Goal: Transaction & Acquisition: Purchase product/service

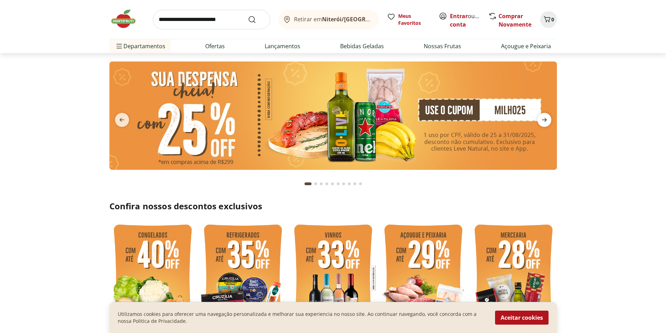
click at [544, 119] on icon "next" at bounding box center [544, 120] width 8 height 8
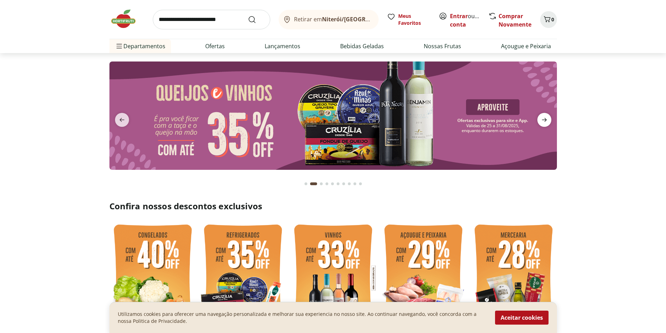
click at [544, 119] on icon "next" at bounding box center [544, 120] width 8 height 8
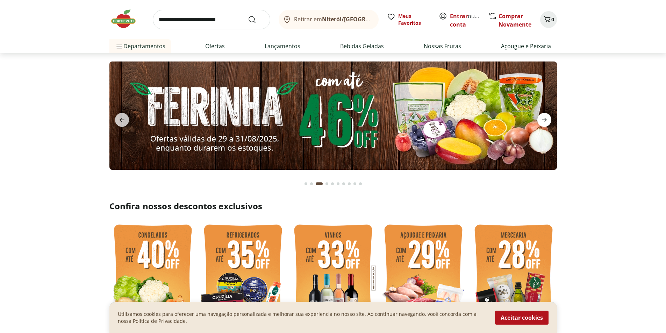
click at [544, 119] on icon "next" at bounding box center [544, 120] width 8 height 8
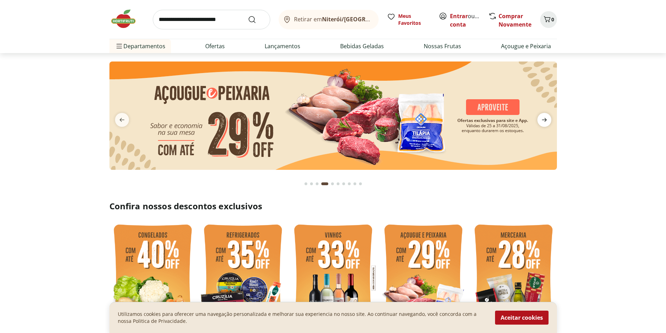
click at [544, 119] on icon "next" at bounding box center [544, 120] width 8 height 8
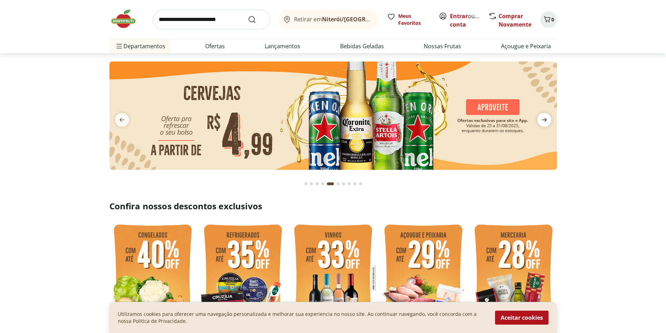
click at [544, 119] on icon "next" at bounding box center [544, 120] width 8 height 8
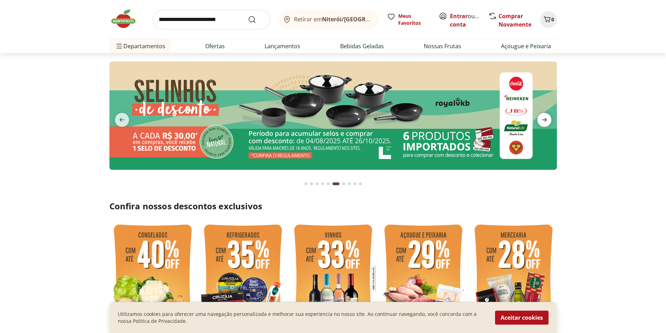
click at [544, 119] on icon "next" at bounding box center [544, 120] width 8 height 8
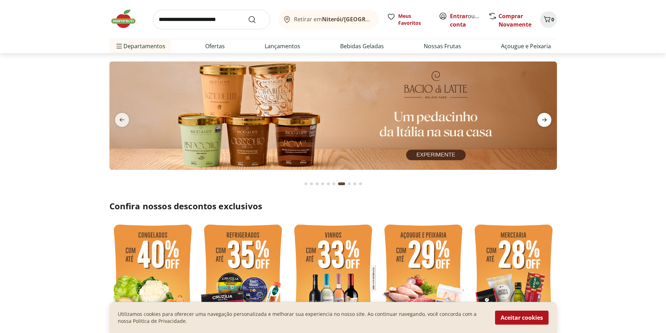
click at [544, 119] on icon "next" at bounding box center [544, 120] width 8 height 8
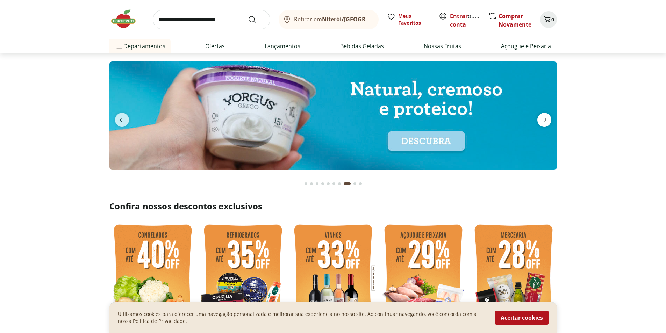
click at [544, 119] on icon "next" at bounding box center [544, 120] width 8 height 8
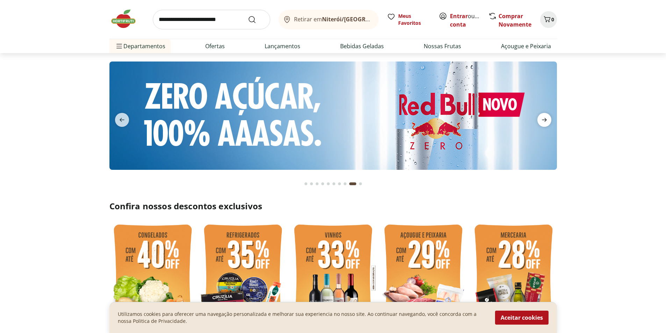
click at [544, 119] on icon "next" at bounding box center [544, 120] width 8 height 8
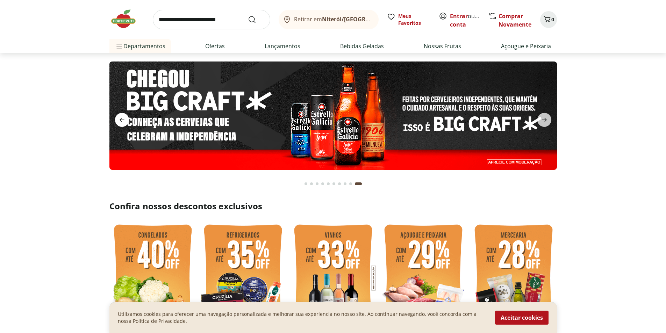
click at [124, 118] on icon "previous" at bounding box center [122, 120] width 8 height 8
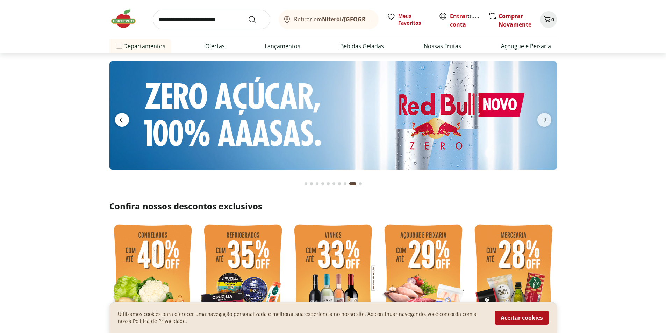
click at [124, 118] on icon "previous" at bounding box center [122, 120] width 8 height 8
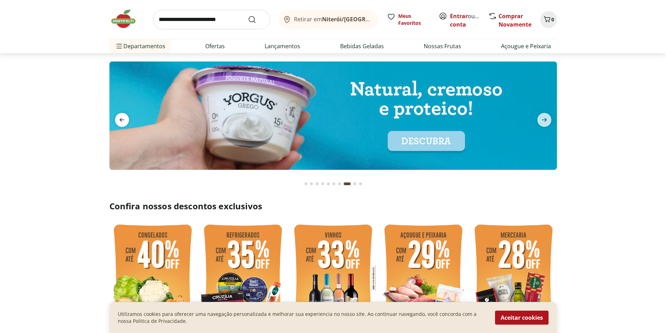
click at [124, 118] on icon "previous" at bounding box center [122, 120] width 8 height 8
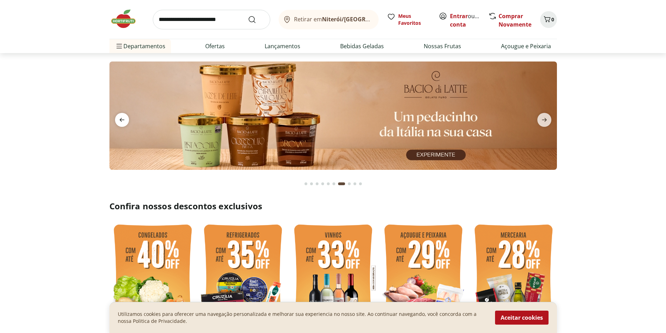
click at [124, 118] on icon "previous" at bounding box center [122, 120] width 8 height 8
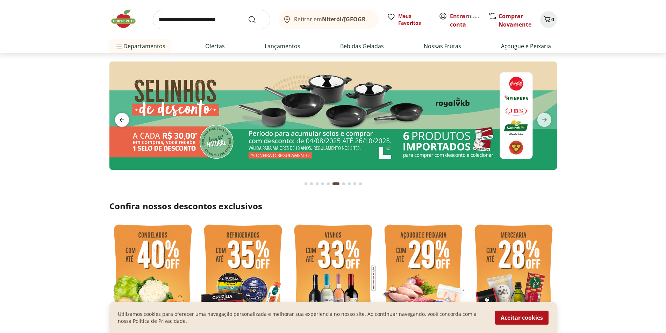
click at [124, 118] on icon "previous" at bounding box center [122, 120] width 8 height 8
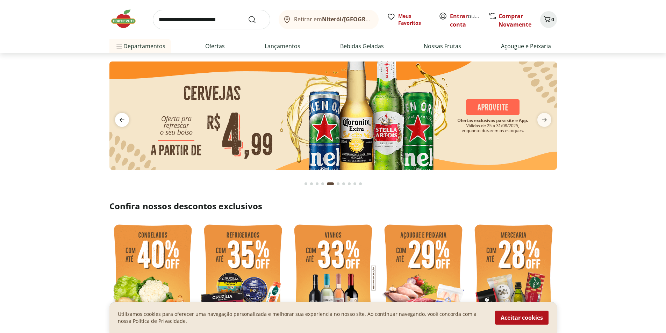
click at [124, 118] on icon "previous" at bounding box center [122, 120] width 8 height 8
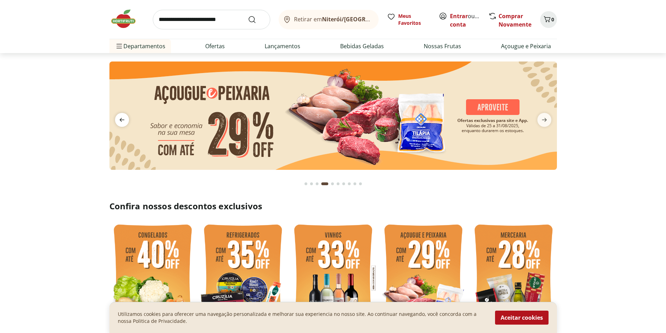
click at [122, 118] on icon "previous" at bounding box center [122, 120] width 8 height 8
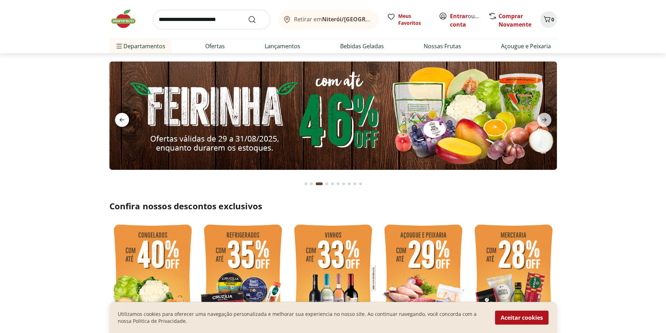
click at [122, 118] on icon "previous" at bounding box center [122, 120] width 8 height 8
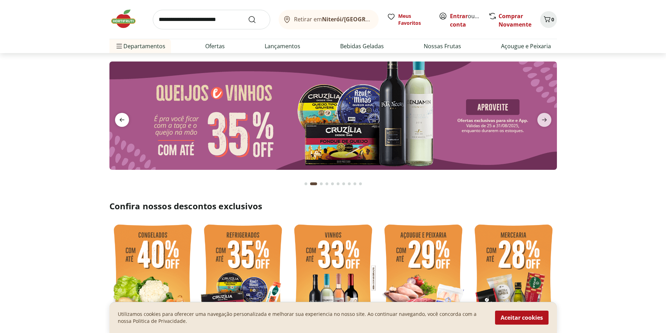
click at [122, 118] on icon "previous" at bounding box center [122, 120] width 8 height 8
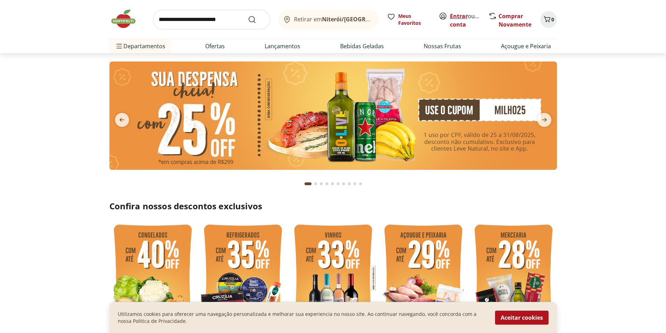
click at [463, 18] on link "Entrar" at bounding box center [459, 16] width 18 height 8
click at [519, 16] on link "Comprar Novamente" at bounding box center [515, 20] width 33 height 16
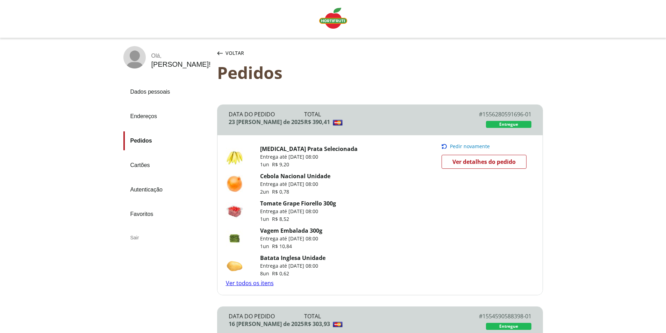
scroll to position [35, 0]
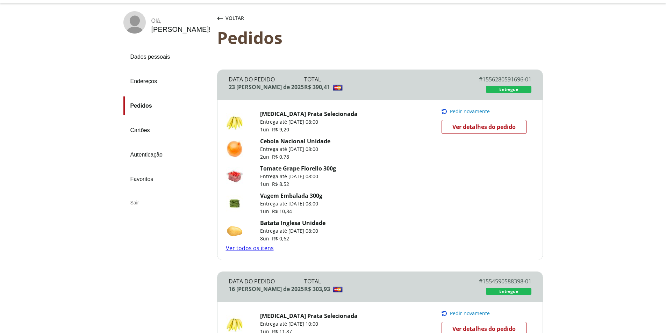
click at [470, 111] on span "Pedir novamente" at bounding box center [470, 112] width 40 height 6
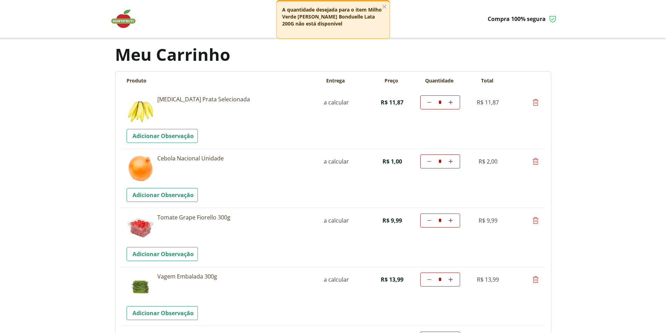
click at [538, 100] on icon at bounding box center [536, 102] width 8 height 8
type input "*"
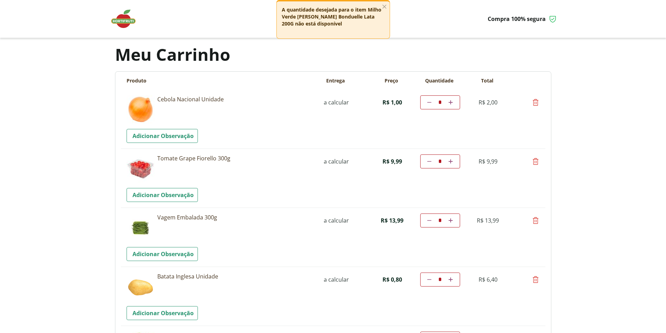
click at [538, 102] on icon at bounding box center [536, 102] width 8 height 8
type input "*"
click at [534, 162] on icon at bounding box center [536, 161] width 8 height 8
type input "*"
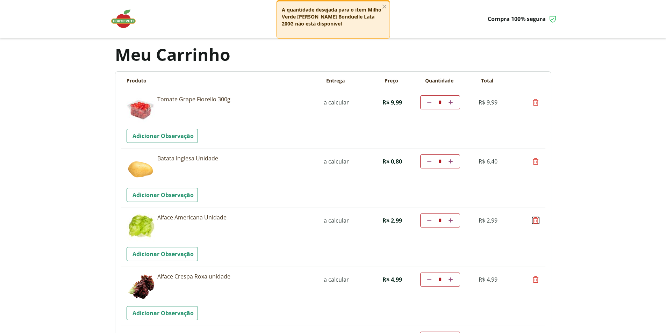
click at [535, 221] on icon at bounding box center [536, 221] width 8 height 8
type input "*"
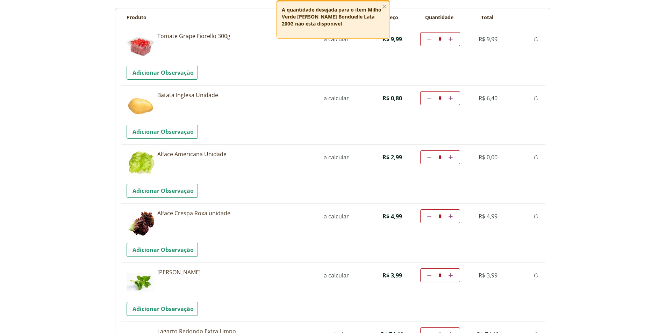
scroll to position [140, 0]
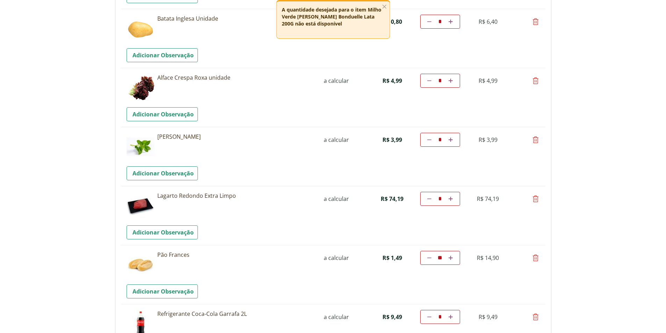
click at [537, 82] on icon at bounding box center [536, 81] width 8 height 8
type input "*"
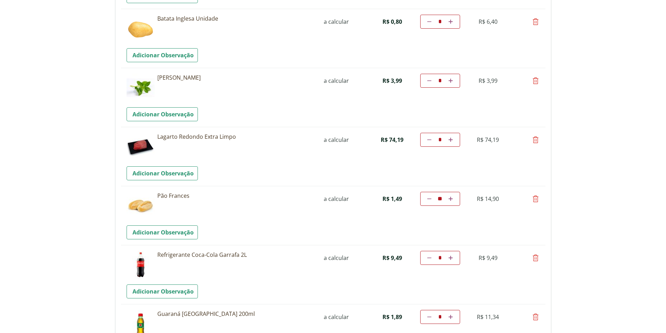
click at [536, 139] on icon at bounding box center [536, 140] width 8 height 8
type input "*"
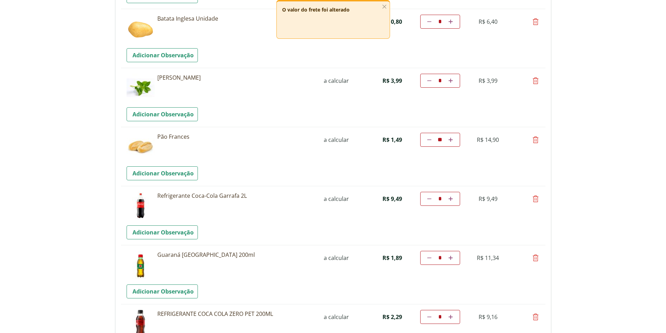
click at [537, 198] on icon at bounding box center [536, 199] width 8 height 8
type input "*"
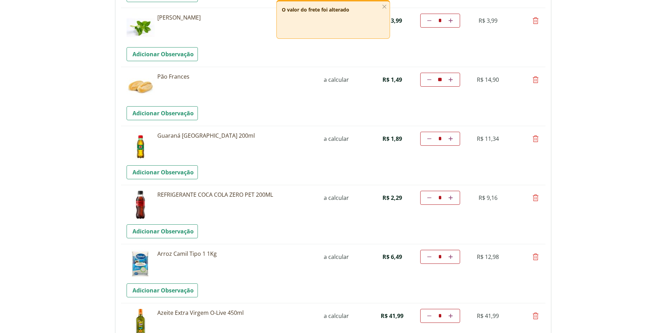
scroll to position [245, 0]
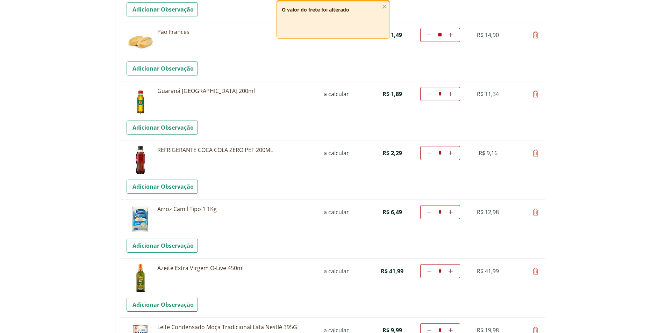
click at [452, 152] on icon at bounding box center [451, 153] width 4 height 4
type input "*"
click at [451, 154] on icon at bounding box center [451, 153] width 4 height 4
type input "*"
click at [535, 212] on icon at bounding box center [536, 212] width 8 height 8
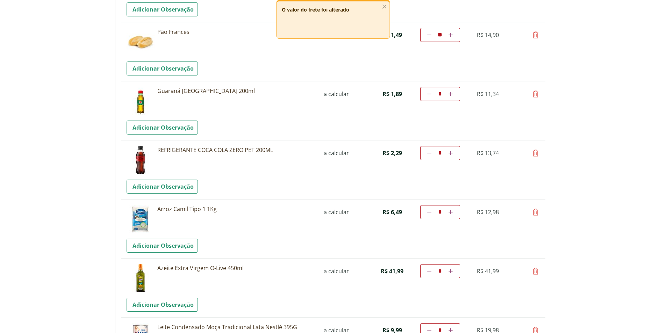
type input "*"
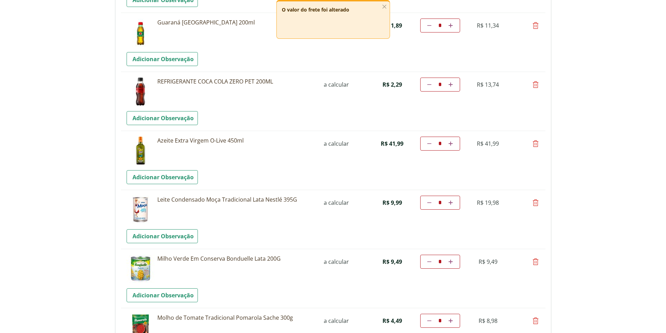
scroll to position [315, 0]
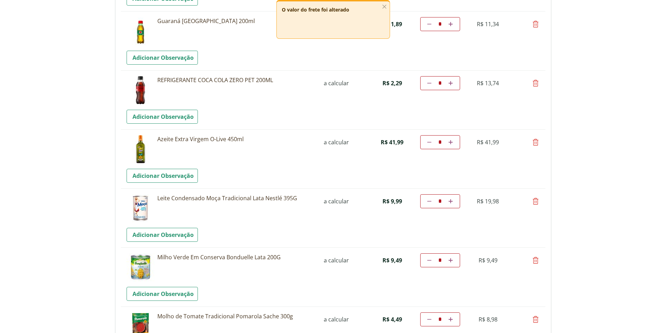
click at [535, 143] on icon at bounding box center [536, 142] width 8 height 8
type input "*"
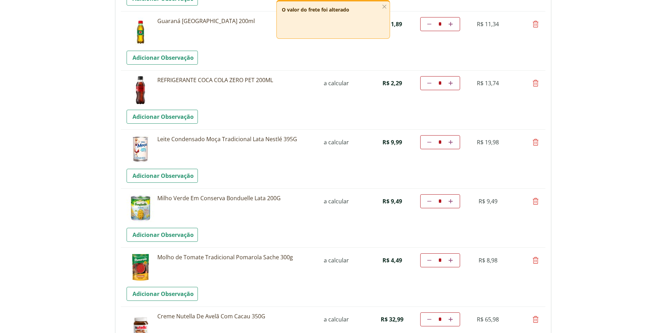
click at [537, 201] on icon at bounding box center [536, 201] width 8 height 8
type input "*"
click at [427, 202] on link "Diminuir a quantidade" at bounding box center [429, 201] width 7 height 8
type input "*"
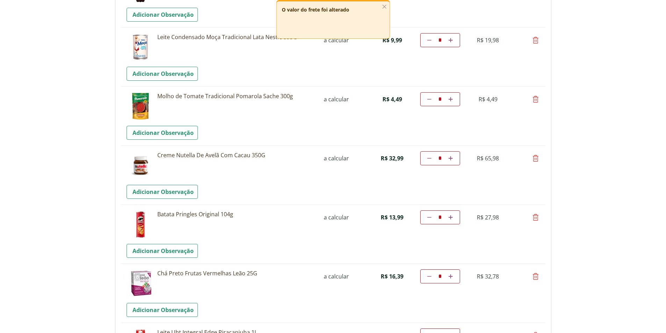
scroll to position [420, 0]
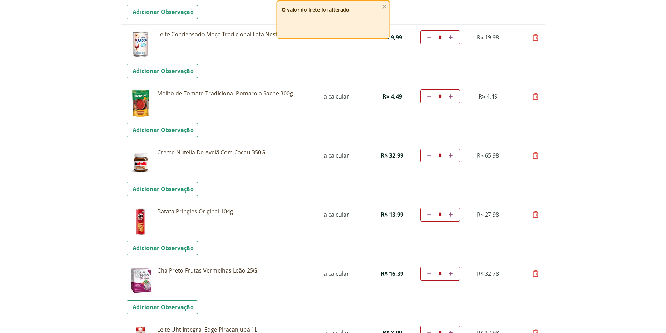
click at [427, 155] on link "Diminuir a quantidade" at bounding box center [429, 155] width 7 height 8
type input "*"
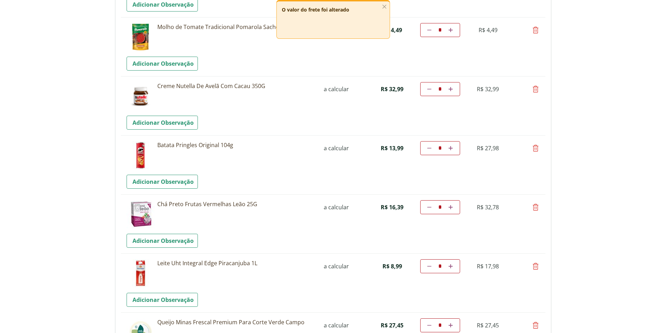
scroll to position [490, 0]
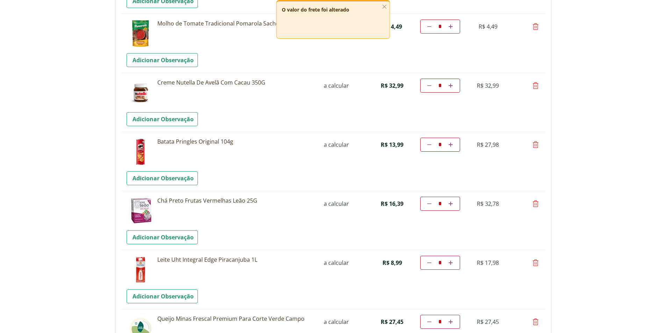
click at [430, 203] on icon at bounding box center [429, 204] width 4 height 4
type input "*"
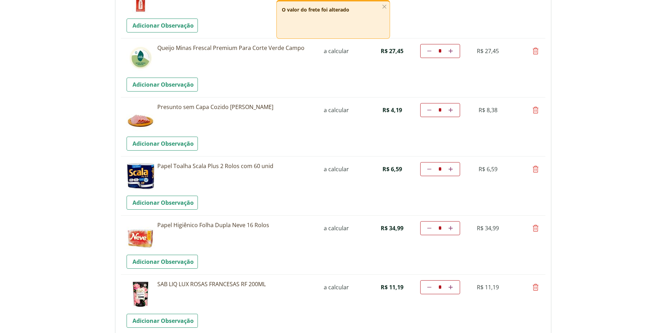
scroll to position [773, 0]
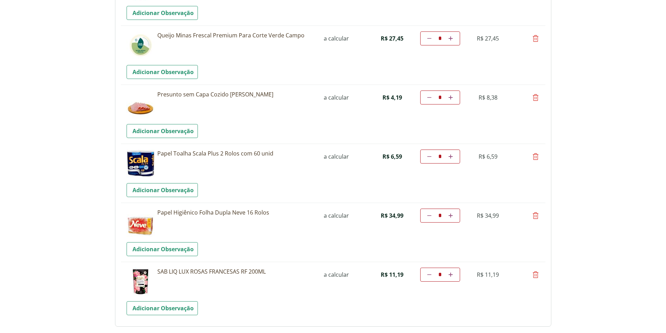
click at [537, 212] on icon at bounding box center [536, 216] width 8 height 8
type input "*"
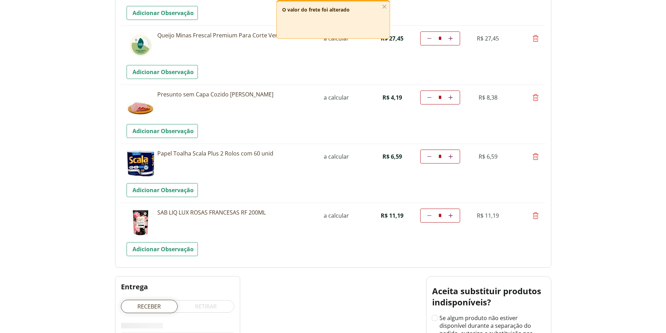
scroll to position [808, 0]
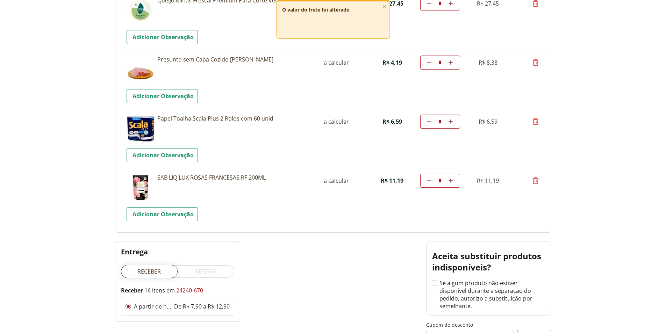
click at [535, 182] on icon at bounding box center [536, 181] width 8 height 8
type input "*"
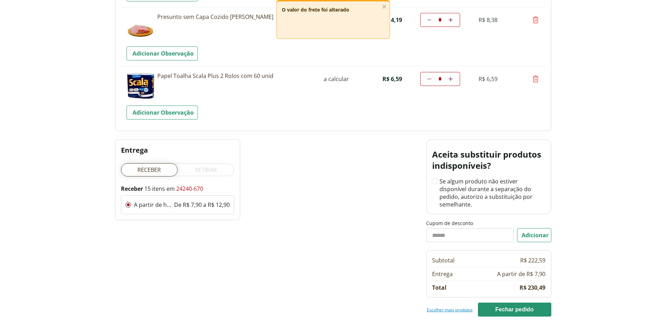
scroll to position [885, 0]
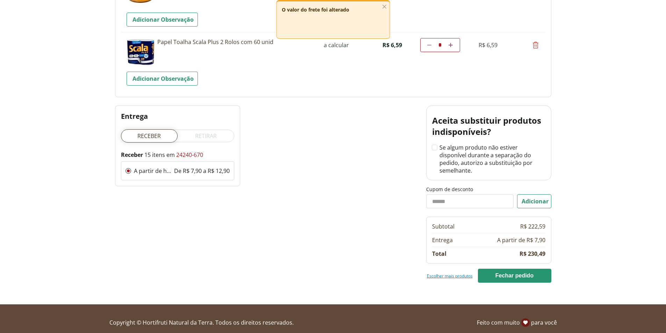
click at [445, 273] on link "Escolher mais produtos" at bounding box center [450, 276] width 46 height 6
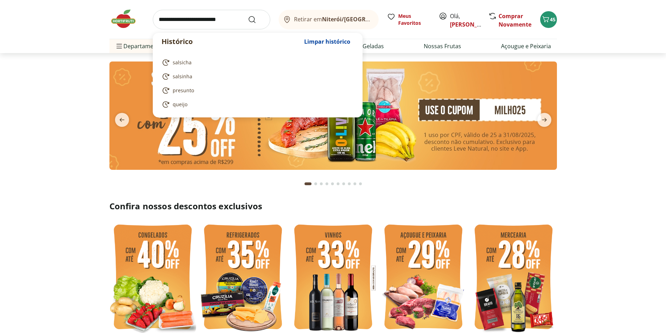
click at [212, 18] on input "search" at bounding box center [212, 20] width 118 height 20
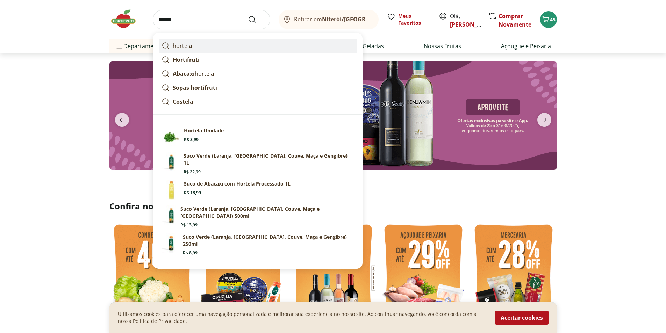
click at [190, 47] on strong "ã" at bounding box center [190, 46] width 3 height 8
type input "*******"
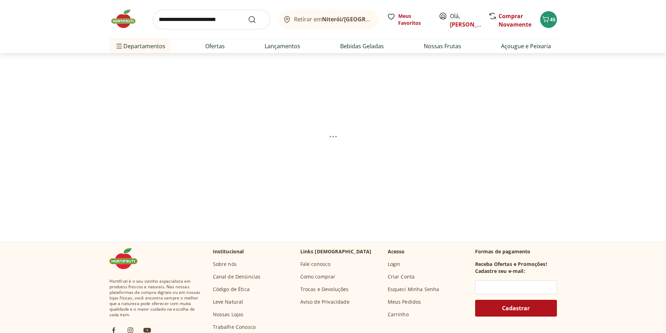
select select "**********"
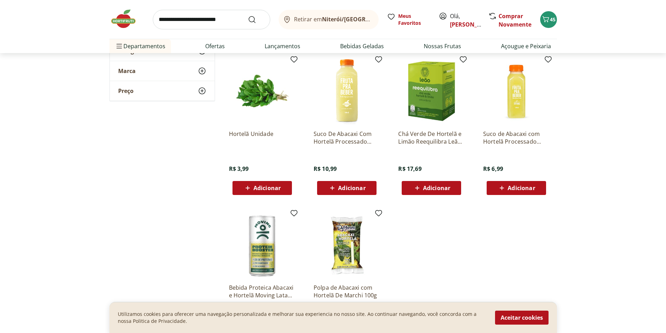
scroll to position [245, 0]
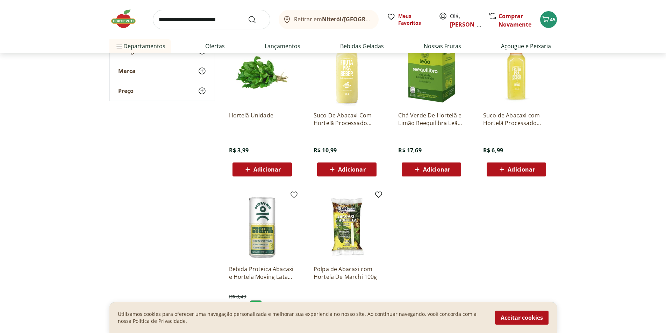
click at [254, 167] on span "Adicionar" at bounding box center [267, 170] width 27 height 6
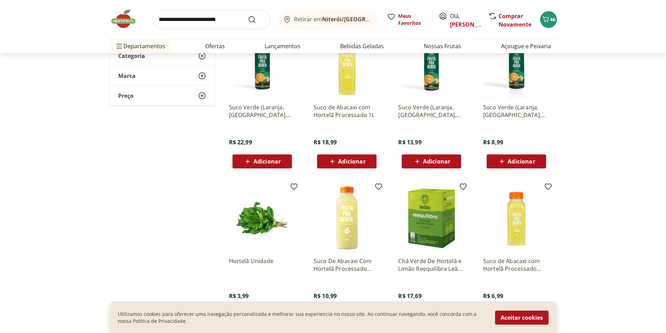
scroll to position [0, 0]
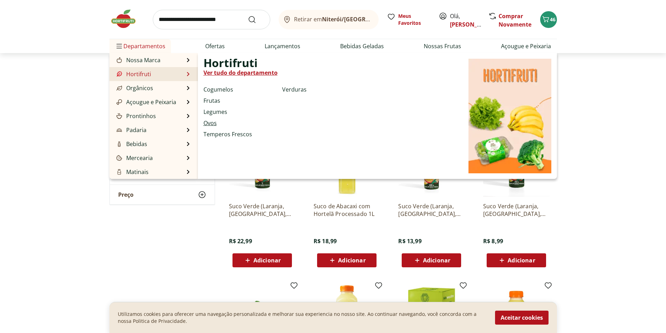
click at [210, 122] on link "Ovos" at bounding box center [210, 123] width 13 height 8
select select "**********"
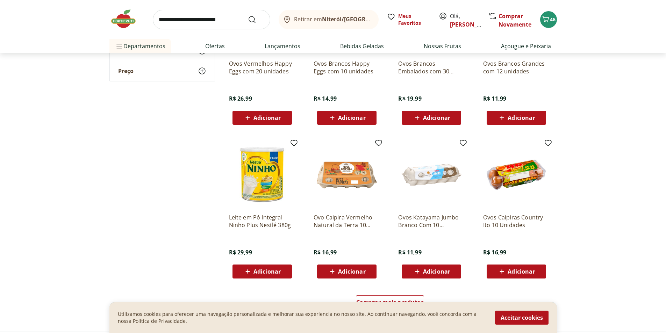
scroll to position [280, 0]
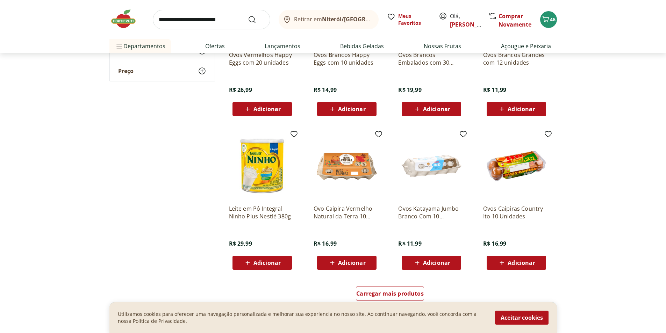
click at [442, 259] on span "Adicionar" at bounding box center [431, 263] width 37 height 8
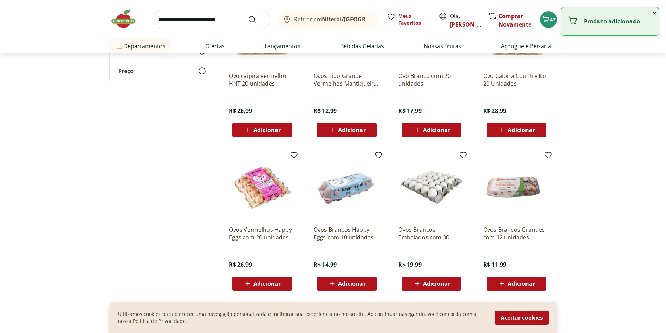
scroll to position [0, 0]
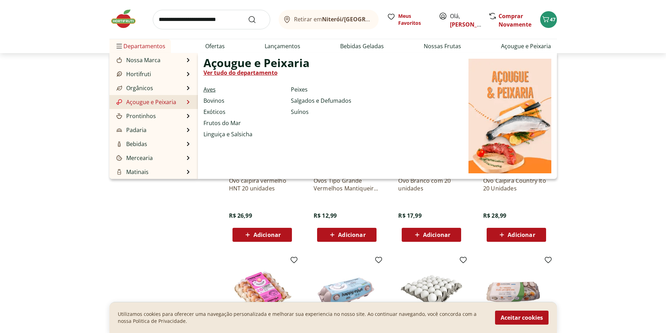
click at [213, 88] on link "Aves" at bounding box center [210, 89] width 12 height 8
select select "**********"
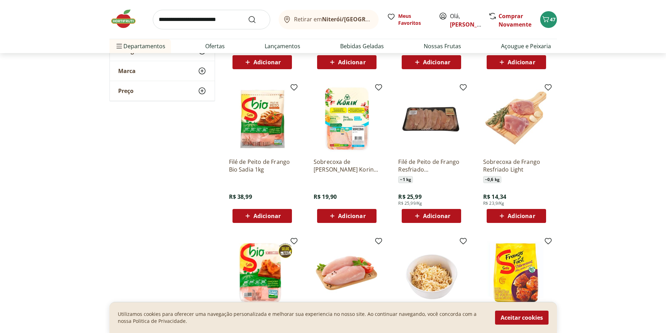
scroll to position [175, 0]
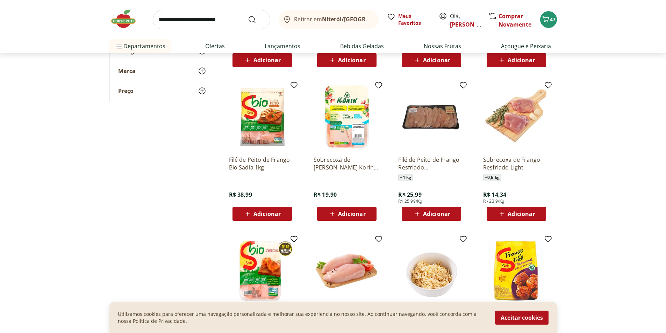
click at [424, 212] on span "Adicionar" at bounding box center [436, 214] width 27 height 6
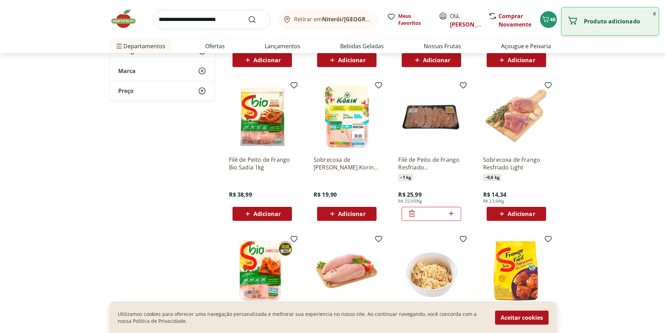
click at [453, 213] on icon at bounding box center [451, 214] width 9 height 8
type input "*"
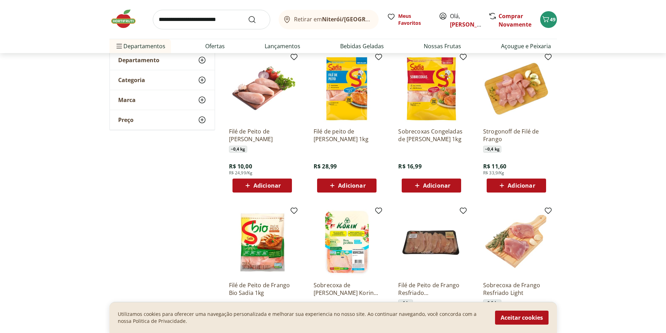
scroll to position [0, 0]
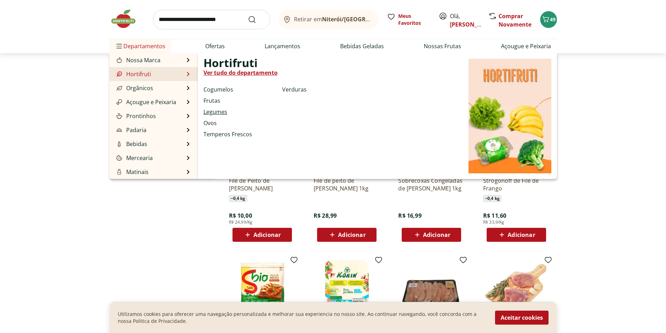
click at [224, 111] on link "Legumes" at bounding box center [216, 112] width 24 height 8
select select "**********"
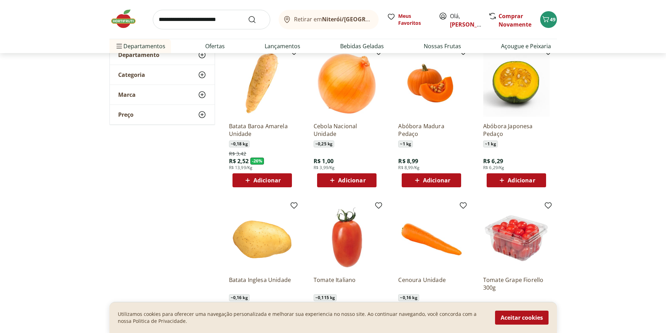
scroll to position [35, 0]
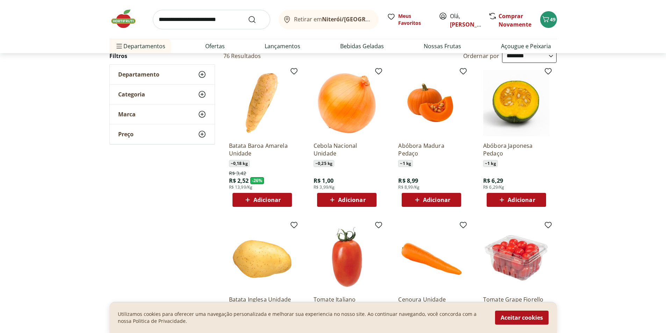
click at [532, 198] on span "Adicionar" at bounding box center [521, 200] width 27 height 6
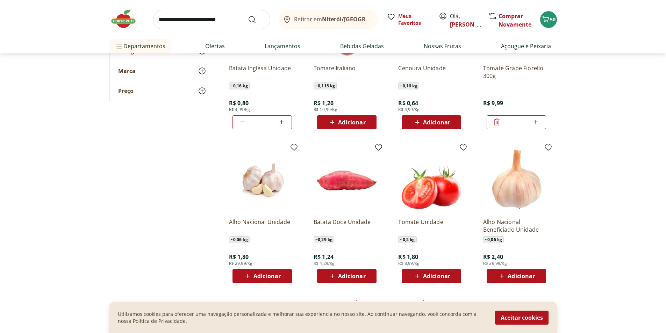
scroll to position [315, 0]
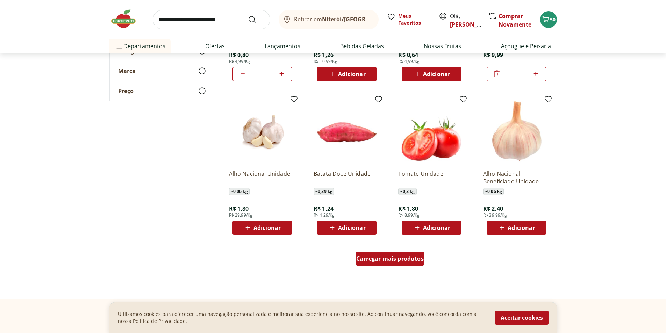
click at [396, 256] on span "Carregar mais produtos" at bounding box center [390, 259] width 68 height 6
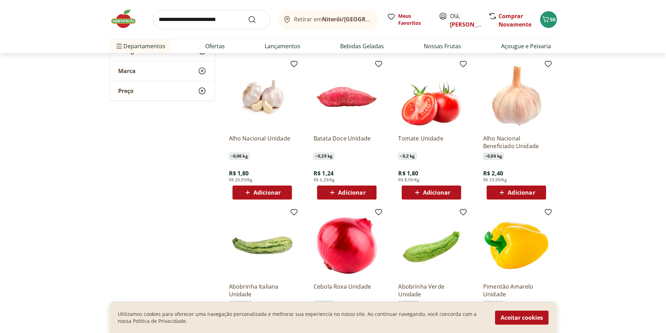
scroll to position [350, 0]
click at [276, 195] on span "Adicionar" at bounding box center [267, 193] width 27 height 6
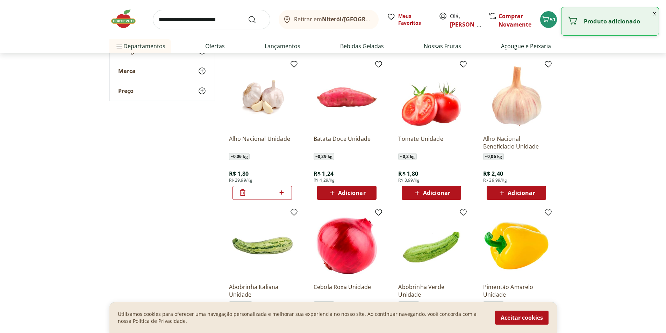
click at [282, 192] on icon at bounding box center [281, 193] width 9 height 8
type input "*"
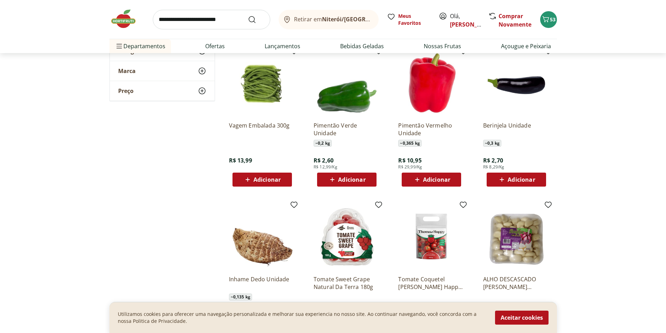
scroll to position [665, 0]
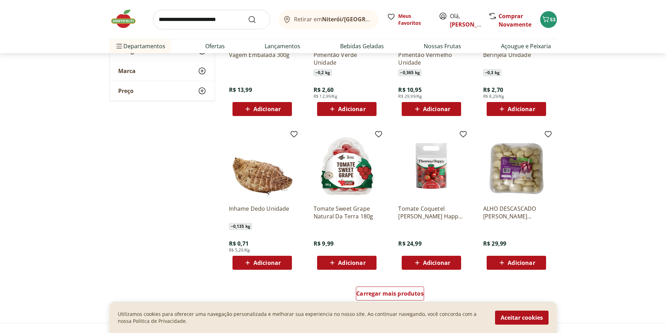
scroll to position [804, 0]
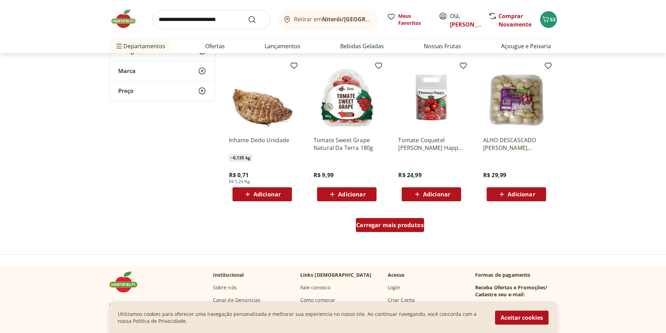
click at [370, 224] on span "Carregar mais produtos" at bounding box center [390, 225] width 68 height 6
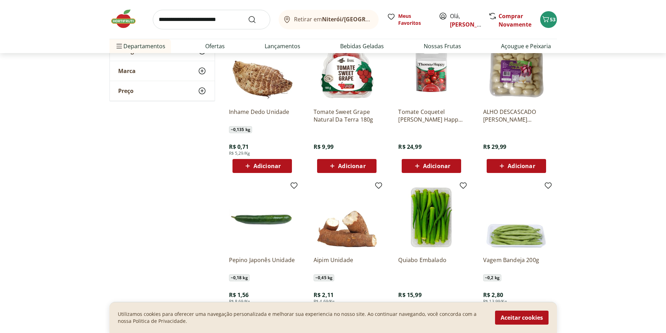
scroll to position [909, 0]
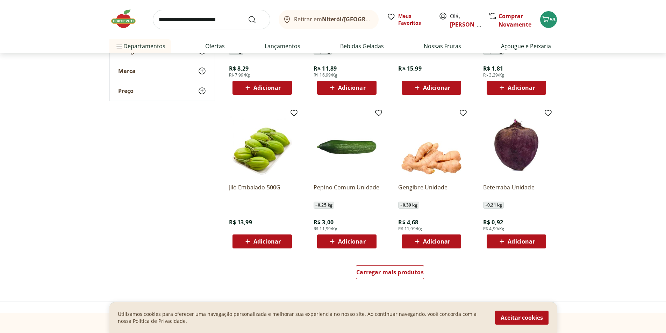
scroll to position [1224, 0]
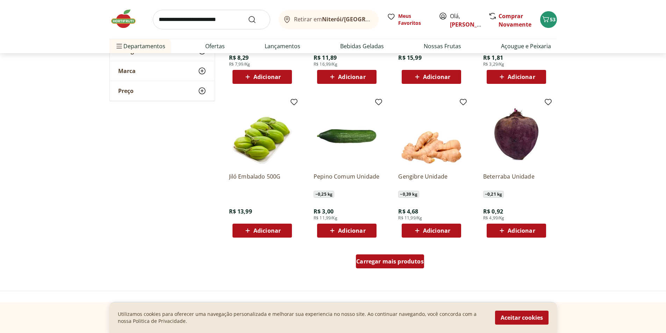
click at [405, 263] on span "Carregar mais produtos" at bounding box center [390, 262] width 68 height 6
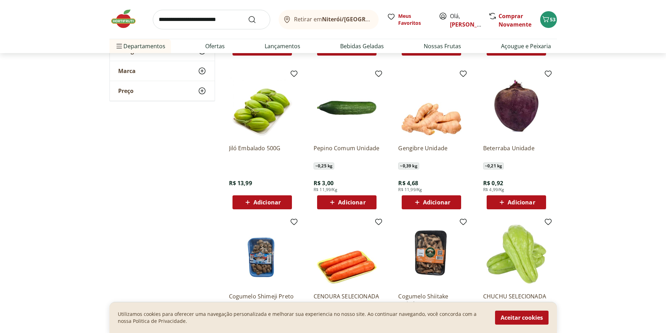
scroll to position [1364, 0]
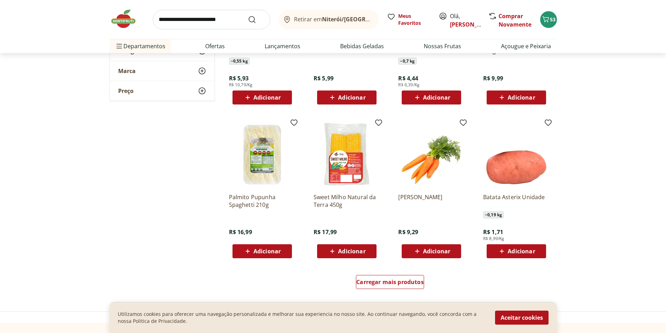
scroll to position [1679, 0]
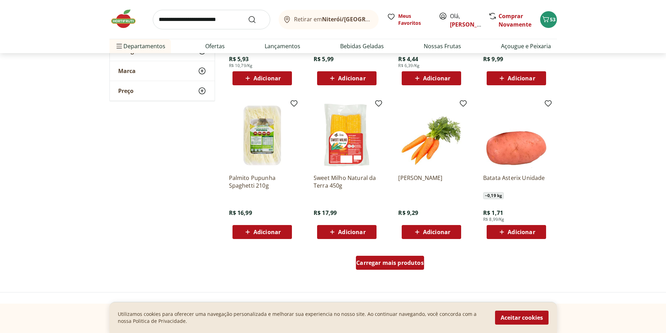
click at [384, 266] on span "Carregar mais produtos" at bounding box center [390, 263] width 68 height 6
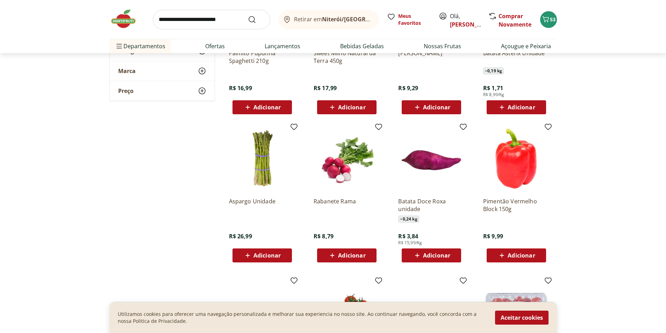
scroll to position [1819, 0]
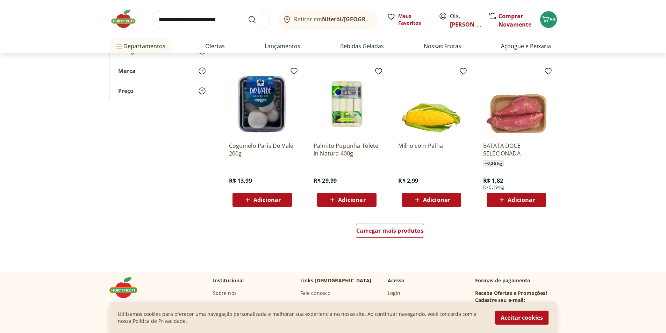
scroll to position [2169, 0]
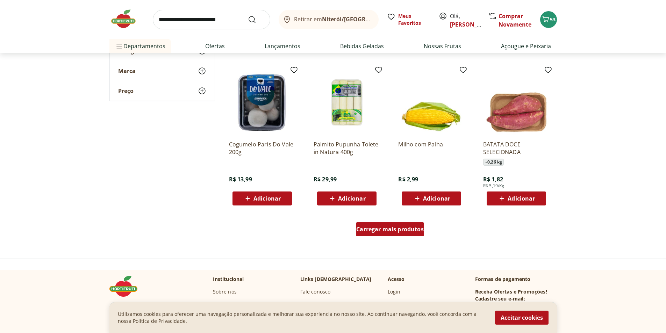
click at [371, 234] on div "Carregar mais produtos" at bounding box center [390, 229] width 68 height 14
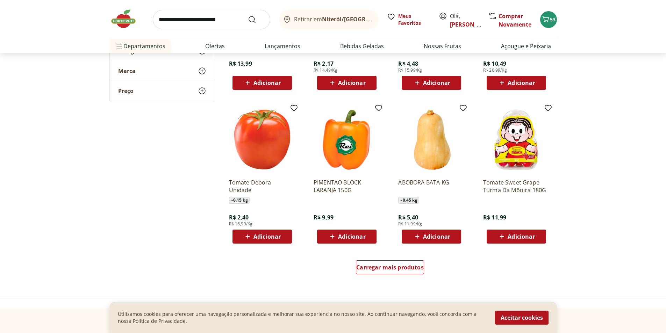
scroll to position [2623, 0]
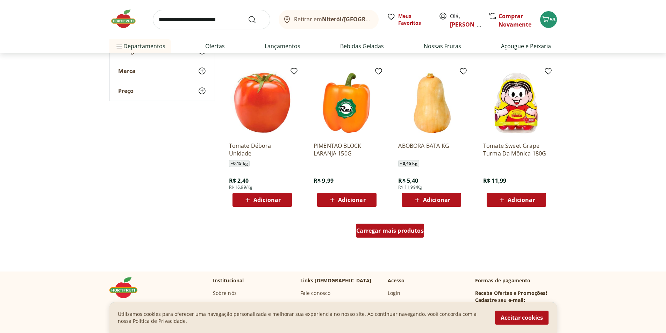
click at [374, 228] on span "Carregar mais produtos" at bounding box center [390, 231] width 68 height 6
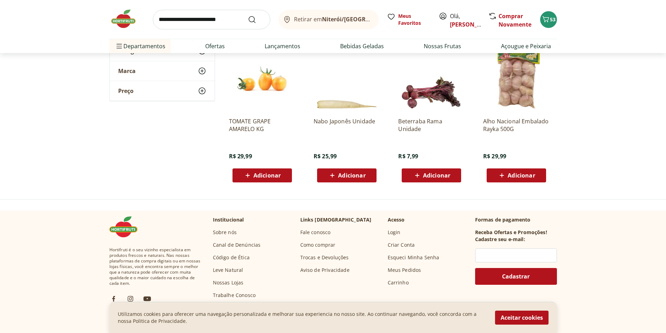
scroll to position [2798, 0]
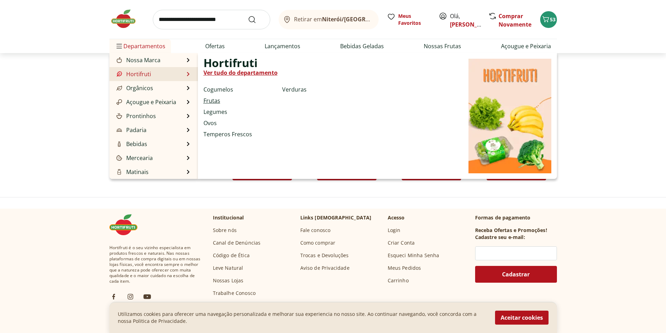
click at [210, 102] on link "Frutas" at bounding box center [212, 101] width 17 height 8
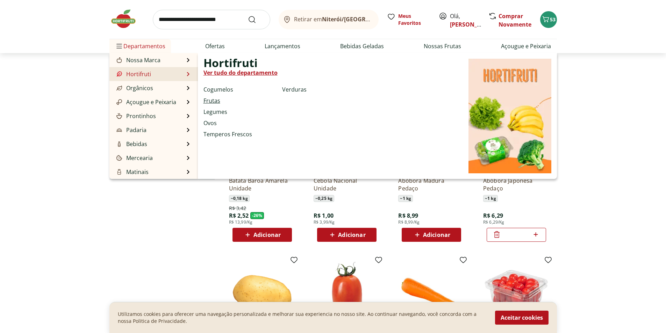
select select "**********"
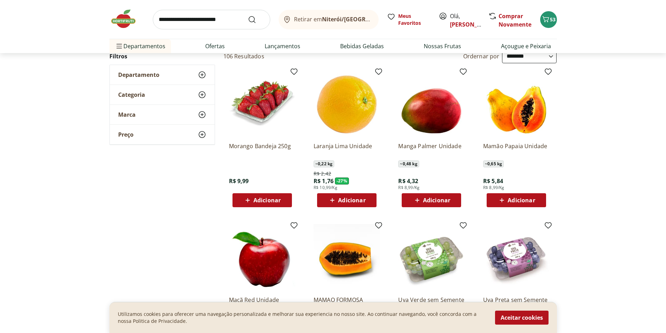
scroll to position [35, 0]
click at [261, 201] on span "Adicionar" at bounding box center [267, 200] width 27 height 6
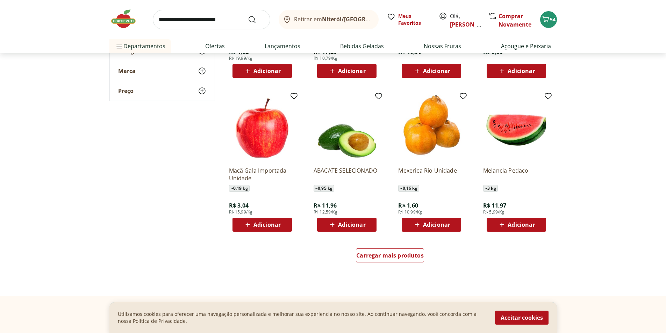
scroll to position [315, 0]
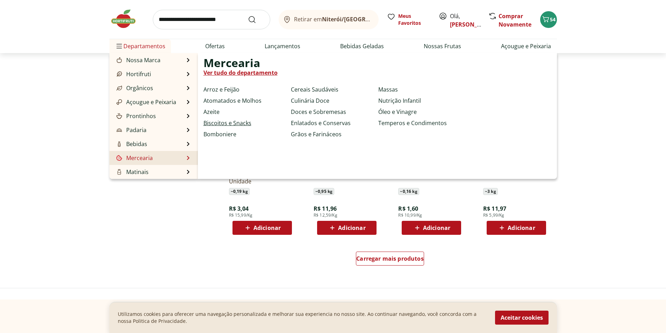
click at [240, 123] on link "Biscoitos e Snacks" at bounding box center [228, 123] width 48 height 8
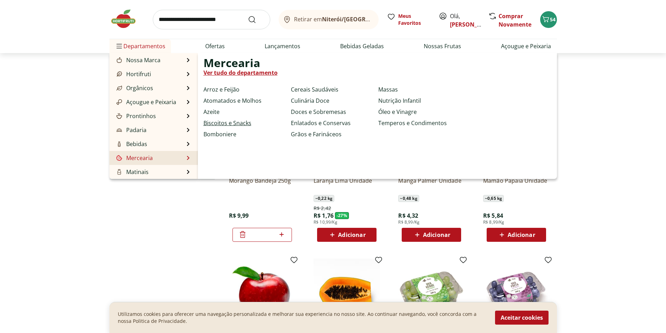
select select "**********"
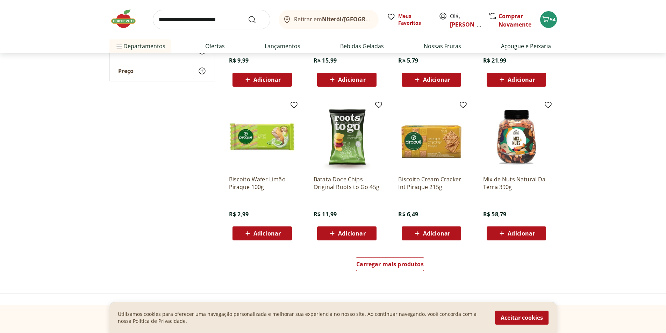
scroll to position [315, 0]
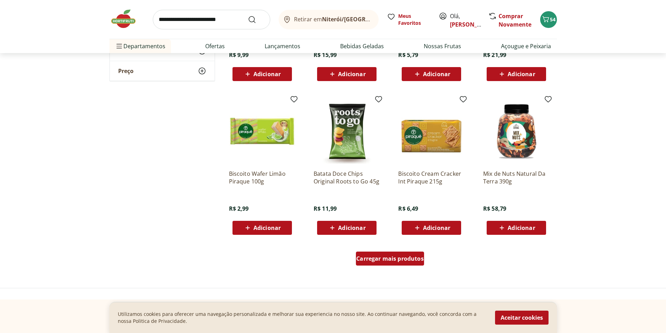
click at [398, 257] on span "Carregar mais produtos" at bounding box center [390, 259] width 68 height 6
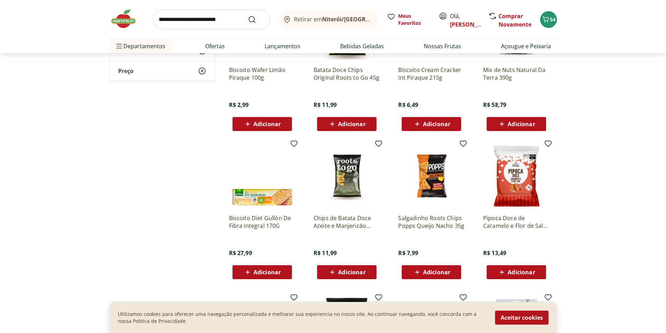
scroll to position [420, 0]
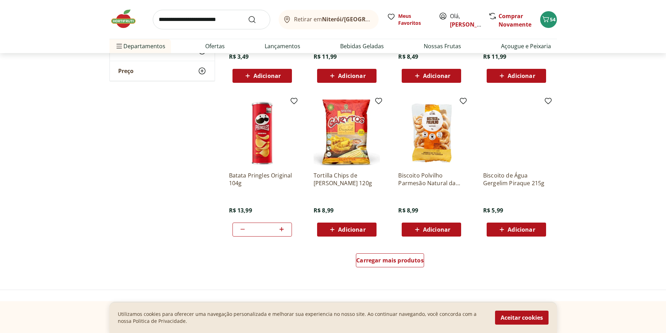
scroll to position [769, 0]
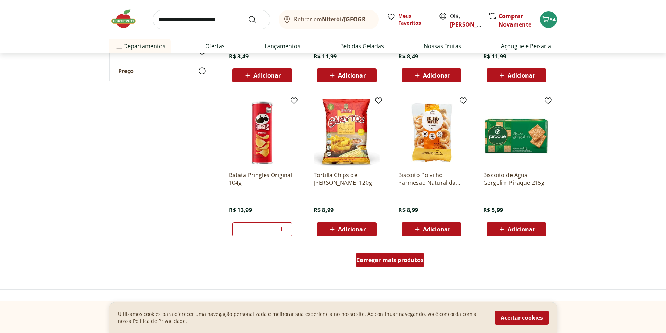
click at [400, 263] on span "Carregar mais produtos" at bounding box center [390, 260] width 68 height 6
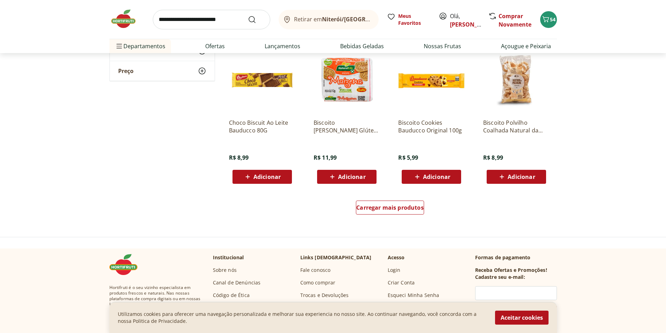
scroll to position [1294, 0]
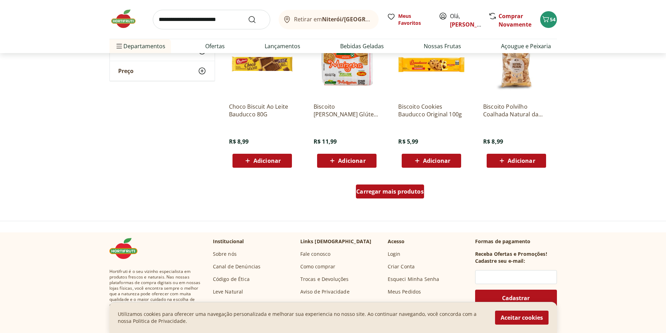
click at [362, 194] on span "Carregar mais produtos" at bounding box center [390, 192] width 68 height 6
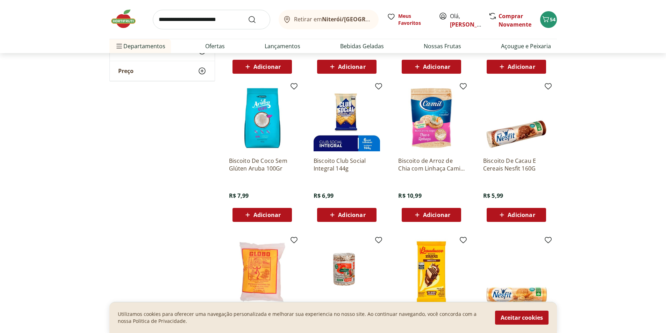
scroll to position [1399, 0]
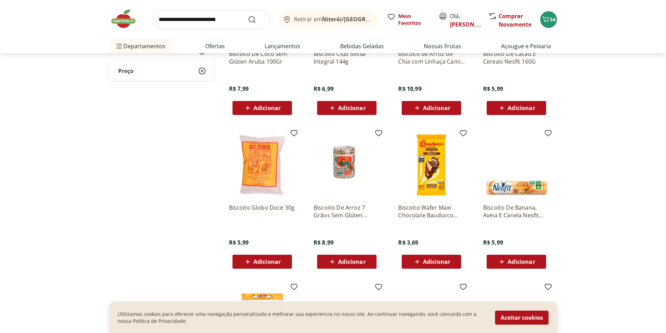
scroll to position [1504, 0]
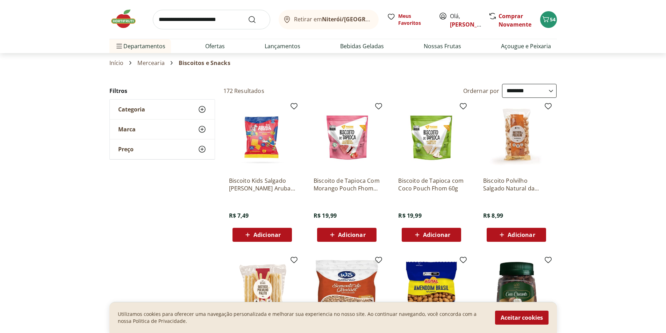
select select "**********"
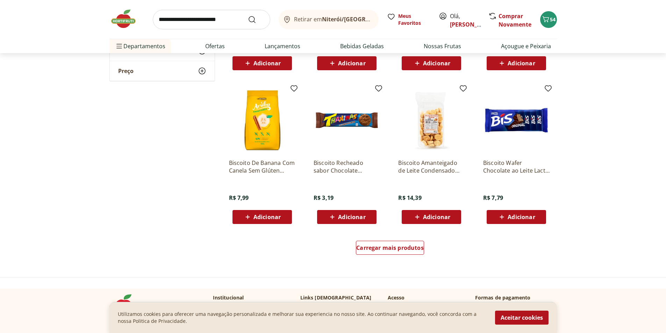
scroll to position [2169, 0]
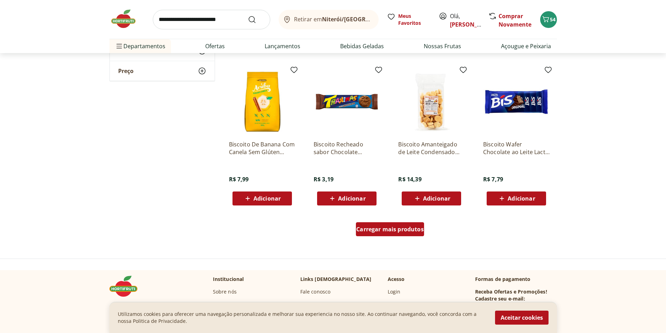
click at [394, 229] on span "Carregar mais produtos" at bounding box center [390, 230] width 68 height 6
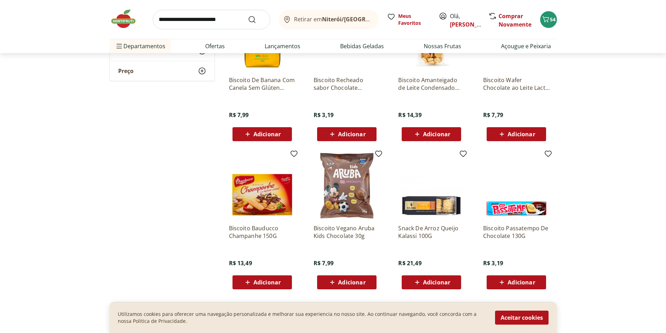
scroll to position [2239, 0]
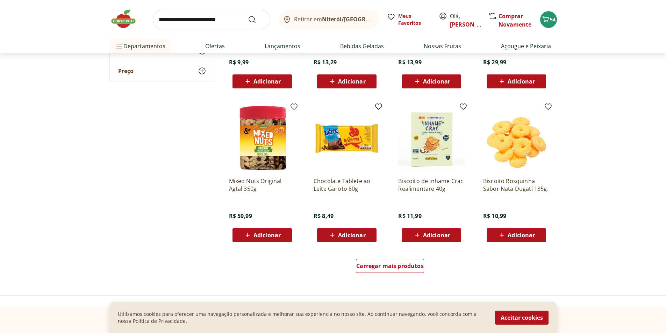
scroll to position [2588, 0]
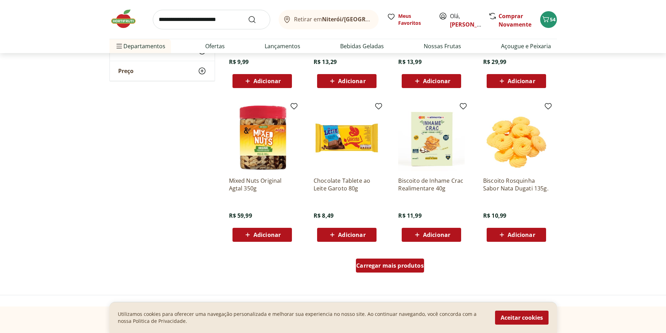
click at [397, 261] on div "Carregar mais produtos" at bounding box center [390, 266] width 68 height 14
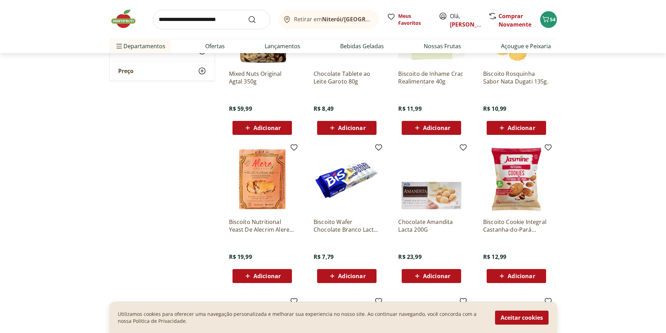
scroll to position [2728, 0]
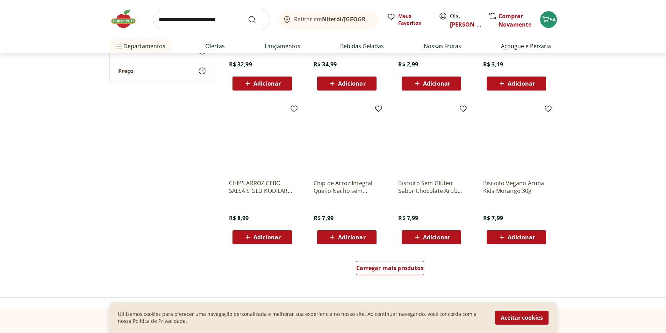
scroll to position [3043, 0]
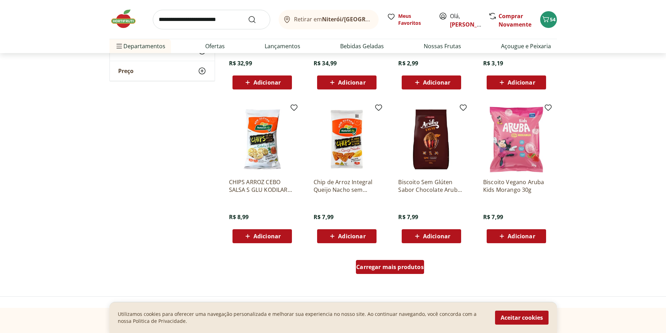
click at [384, 271] on div "Carregar mais produtos" at bounding box center [390, 267] width 68 height 14
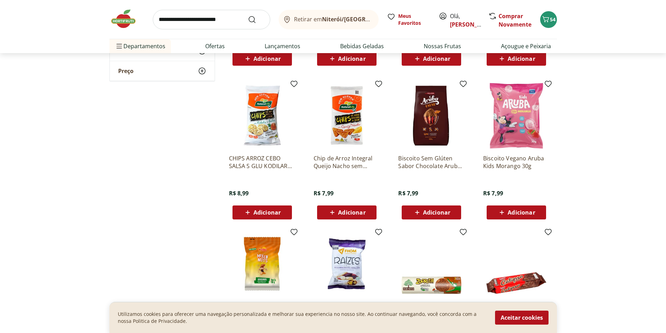
scroll to position [3183, 0]
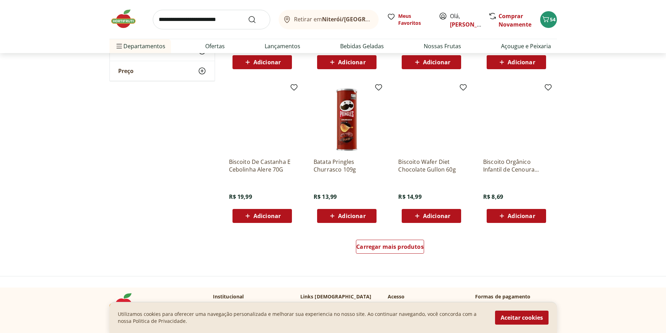
scroll to position [3533, 0]
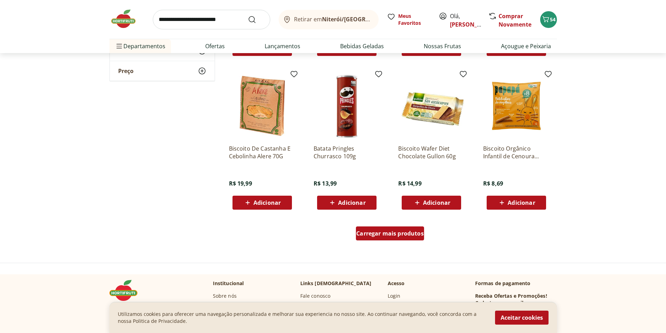
click at [387, 236] on span "Carregar mais produtos" at bounding box center [390, 234] width 68 height 6
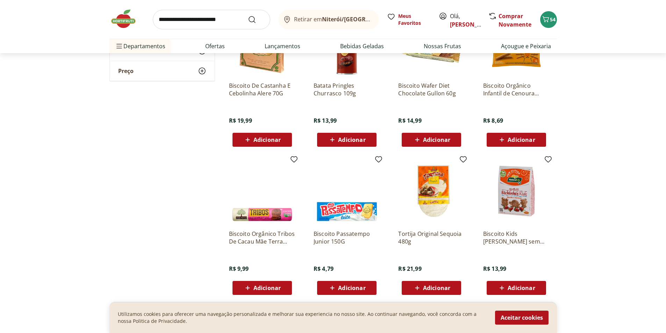
scroll to position [3603, 0]
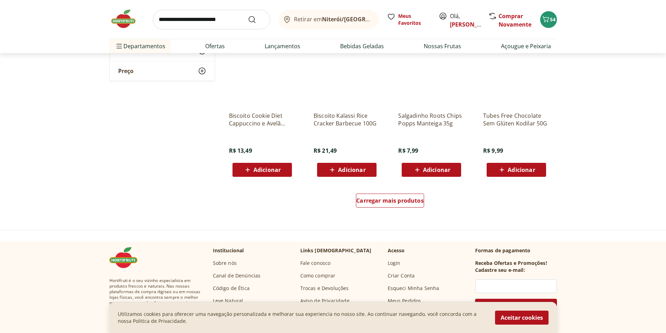
scroll to position [4022, 0]
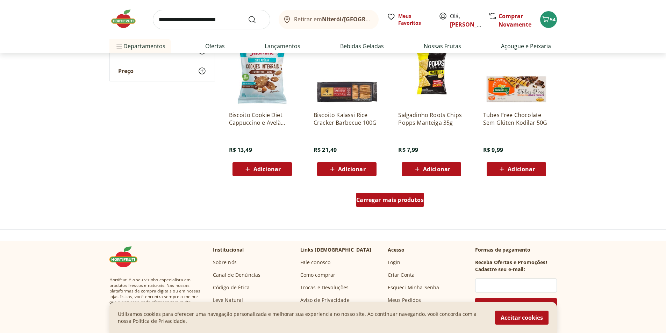
click at [368, 201] on span "Carregar mais produtos" at bounding box center [390, 200] width 68 height 6
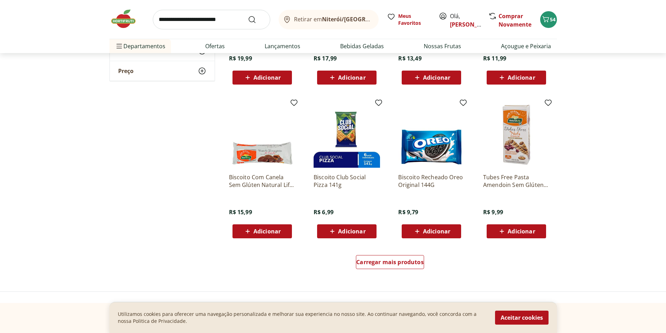
scroll to position [4477, 0]
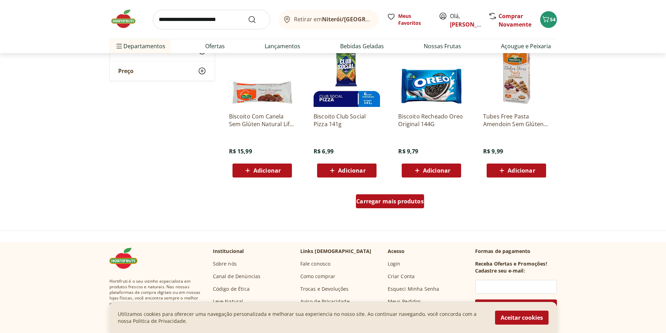
click at [382, 202] on span "Carregar mais produtos" at bounding box center [390, 202] width 68 height 6
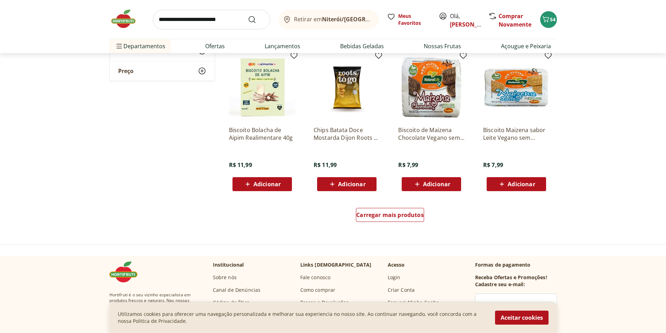
scroll to position [4932, 0]
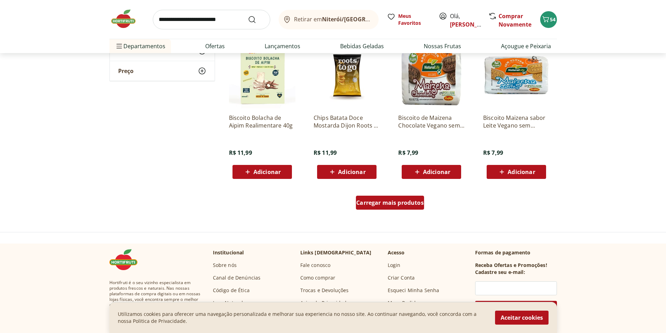
click at [398, 206] on span "Carregar mais produtos" at bounding box center [390, 203] width 68 height 6
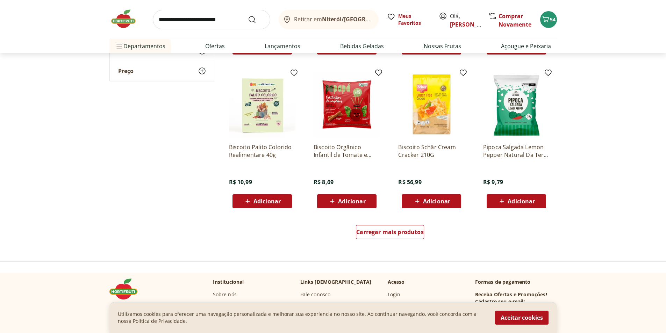
scroll to position [5386, 0]
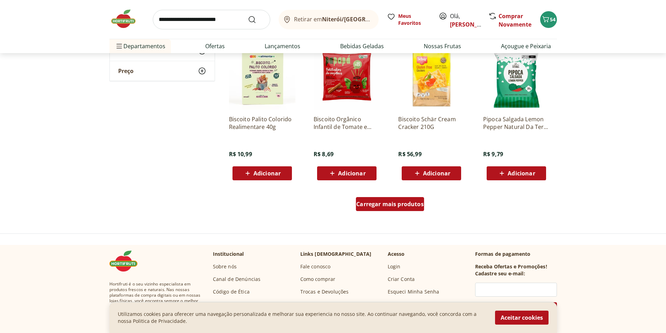
click at [390, 205] on span "Carregar mais produtos" at bounding box center [390, 204] width 68 height 6
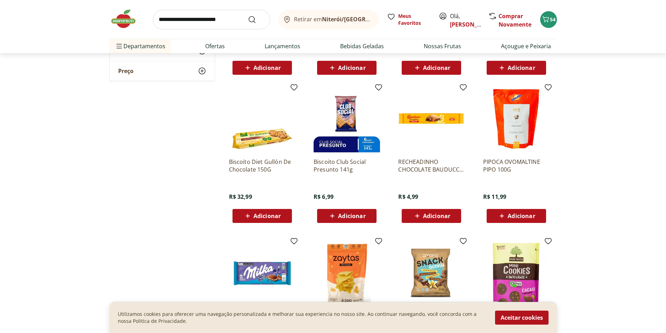
scroll to position [5526, 0]
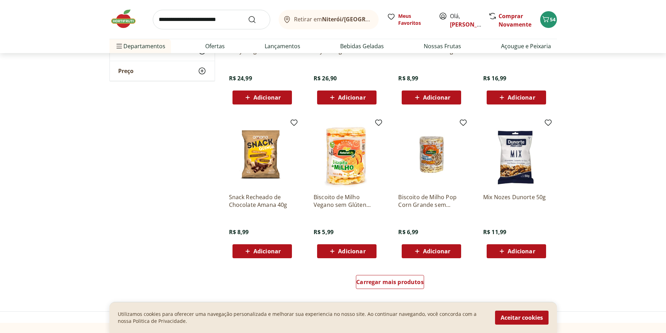
scroll to position [5771, 0]
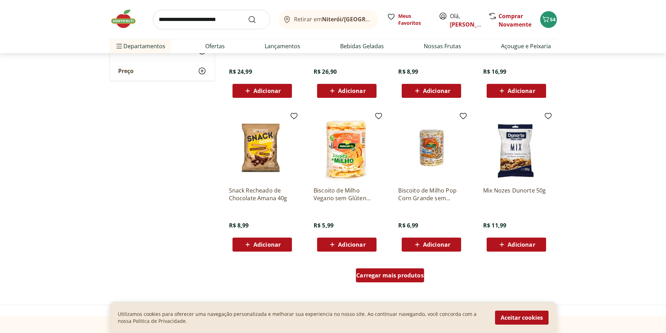
click at [400, 273] on span "Carregar mais produtos" at bounding box center [390, 276] width 68 height 6
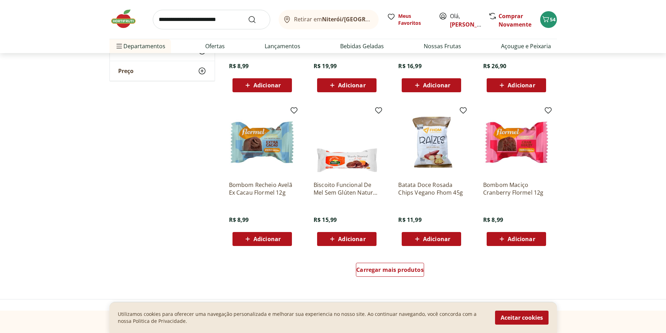
scroll to position [6261, 0]
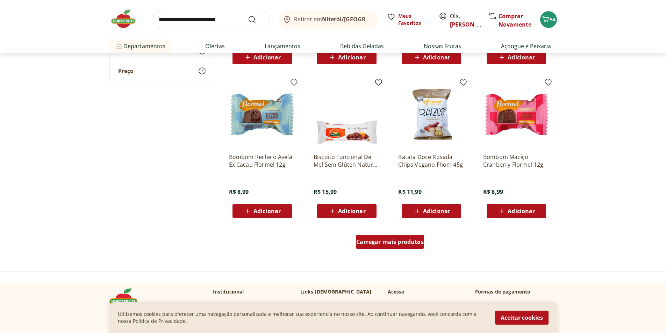
click at [412, 236] on div "Carregar mais produtos" at bounding box center [390, 242] width 68 height 14
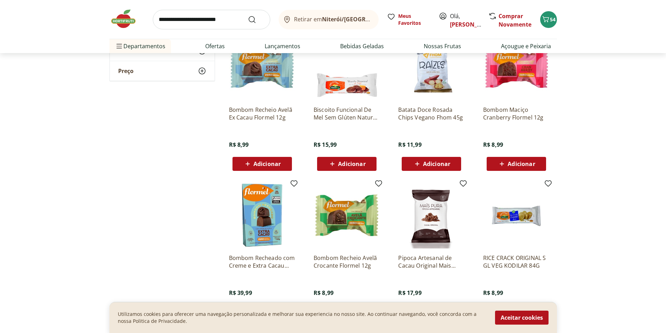
scroll to position [6296, 0]
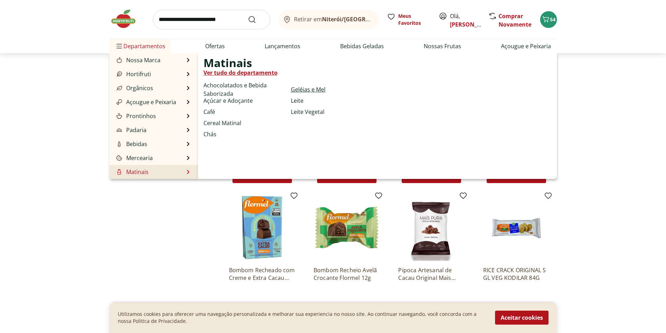
click at [313, 92] on link "Geléias e Mel" at bounding box center [308, 89] width 35 height 8
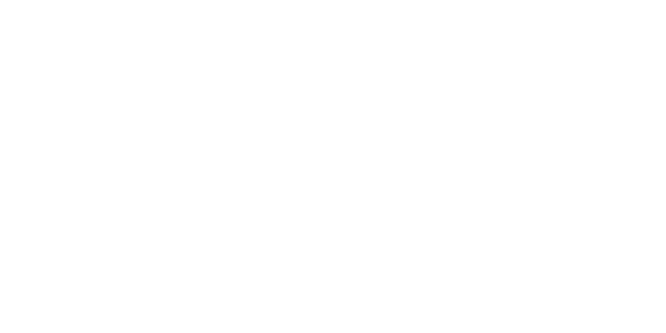
select select "**********"
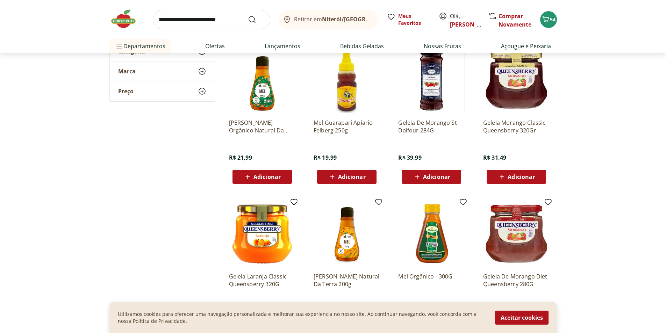
scroll to position [70, 0]
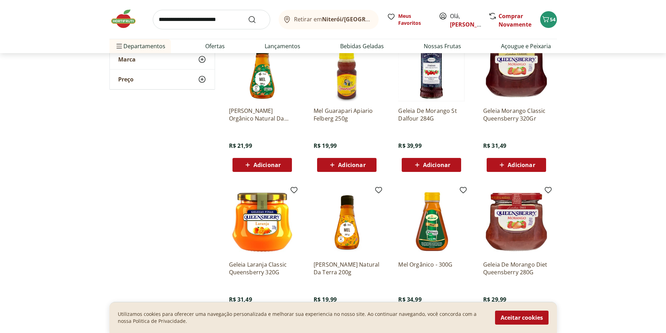
click at [356, 159] on div "Adicionar" at bounding box center [347, 165] width 48 height 13
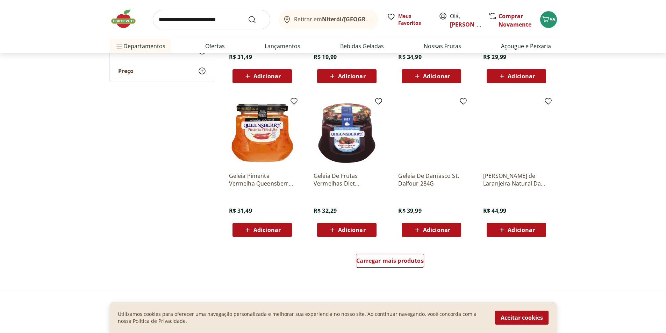
scroll to position [315, 0]
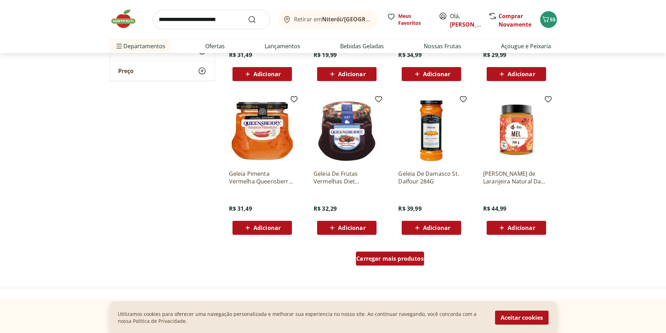
click at [403, 259] on span "Carregar mais produtos" at bounding box center [390, 259] width 68 height 6
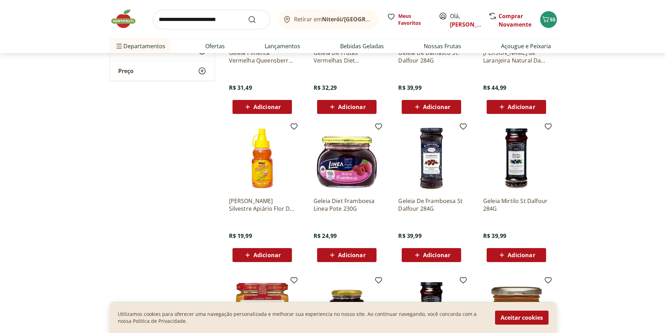
scroll to position [455, 0]
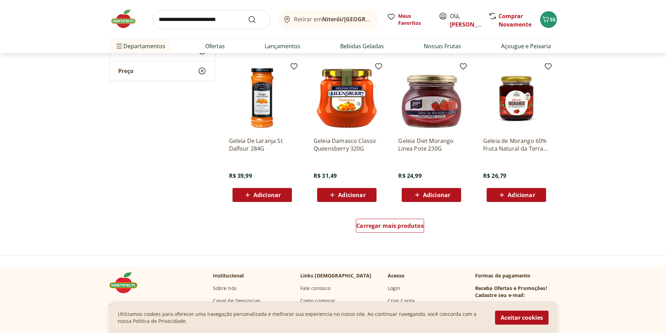
scroll to position [839, 0]
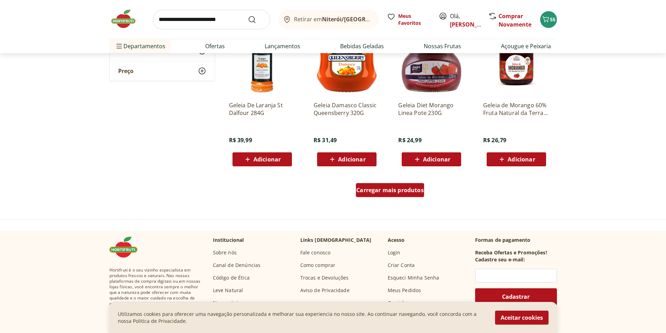
click at [421, 189] on span "Carregar mais produtos" at bounding box center [390, 190] width 68 height 6
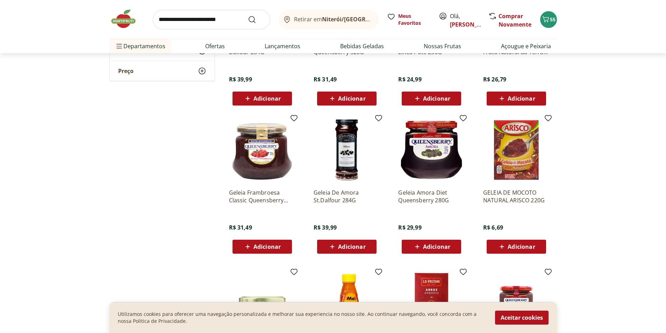
scroll to position [909, 0]
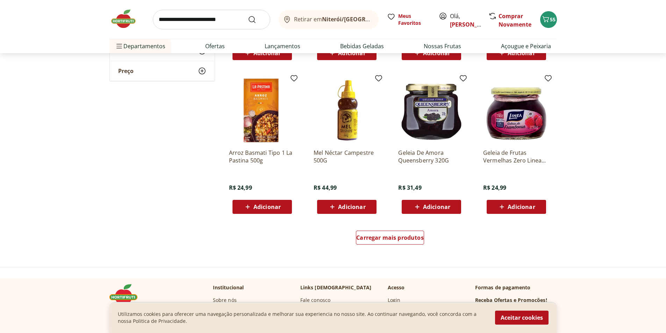
scroll to position [1294, 0]
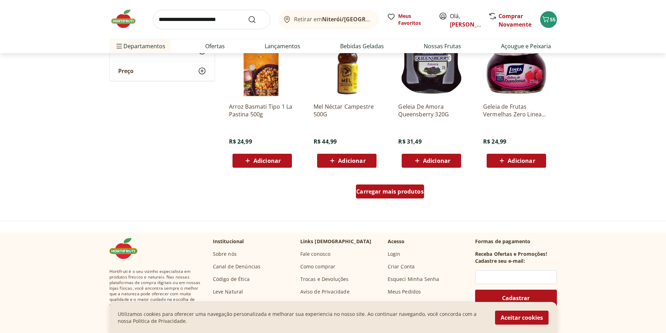
click at [384, 186] on div "Carregar mais produtos" at bounding box center [390, 192] width 68 height 14
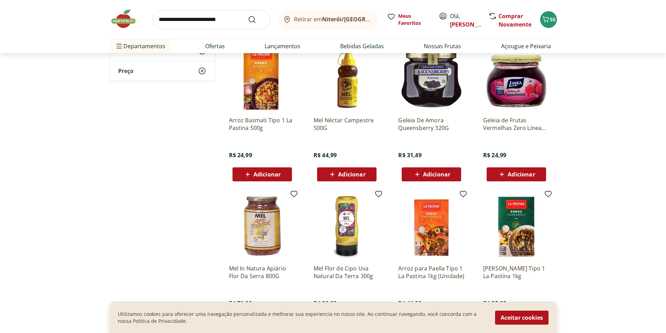
scroll to position [1259, 0]
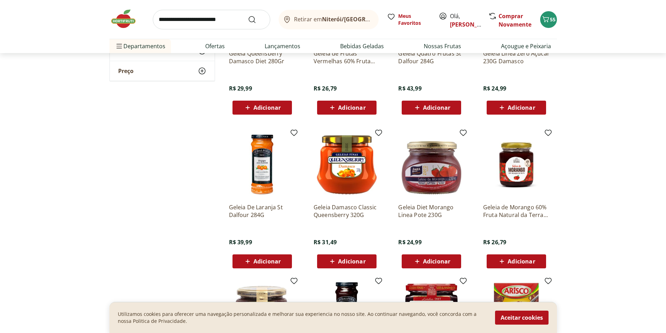
scroll to position [735, 0]
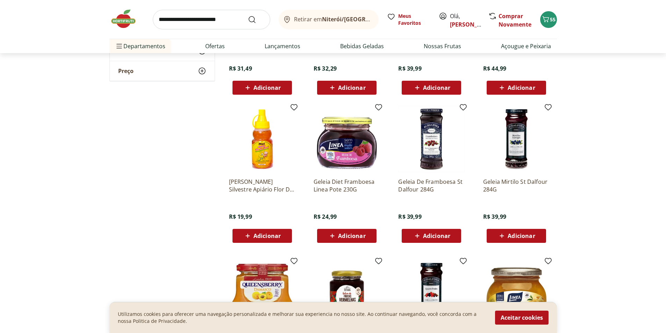
scroll to position [455, 0]
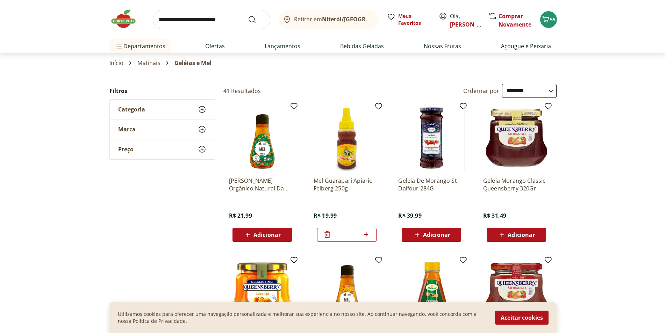
select select "**********"
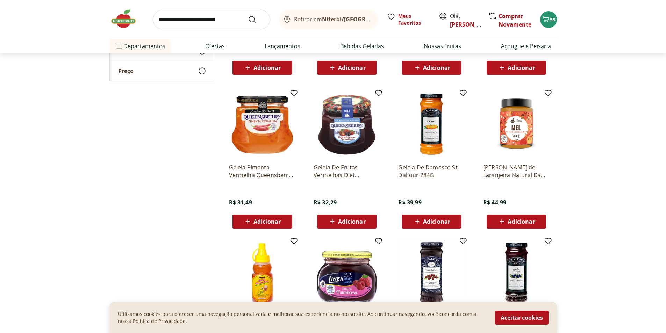
scroll to position [315, 0]
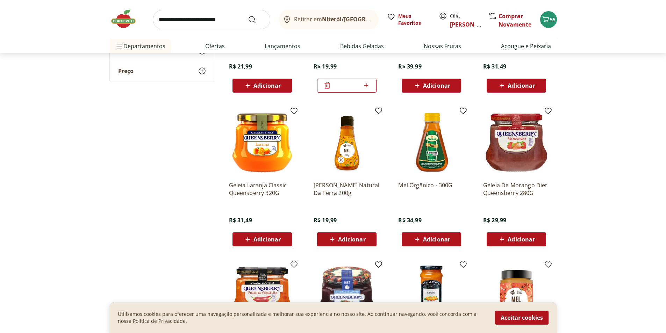
scroll to position [105, 0]
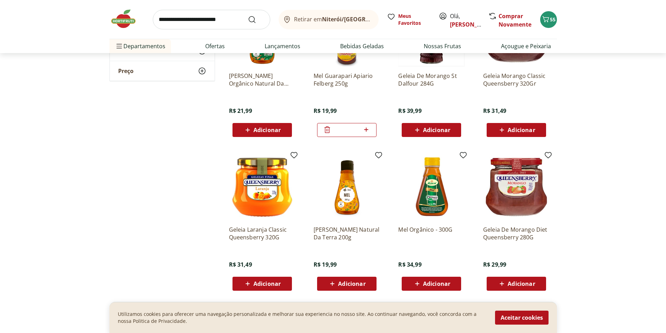
click at [257, 281] on span "Adicionar" at bounding box center [267, 284] width 27 height 6
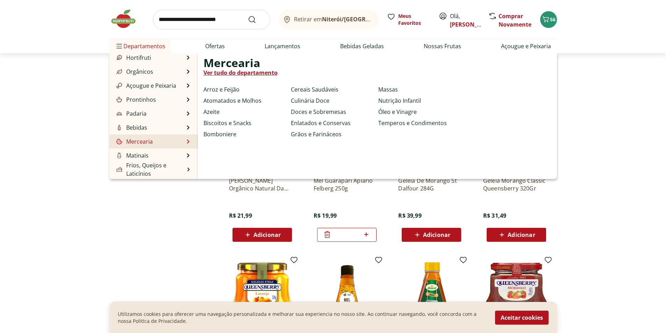
scroll to position [35, 0]
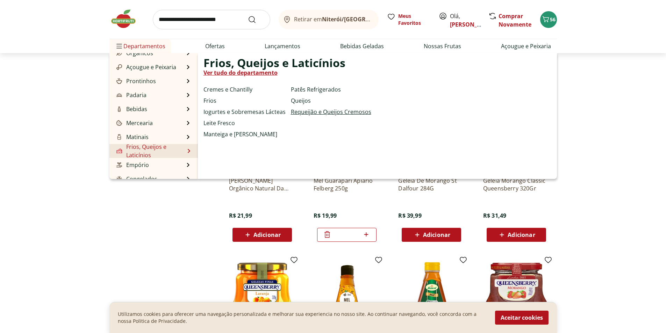
click at [325, 112] on link "Requeijão e Queijos Cremosos" at bounding box center [331, 112] width 80 height 8
select select "**********"
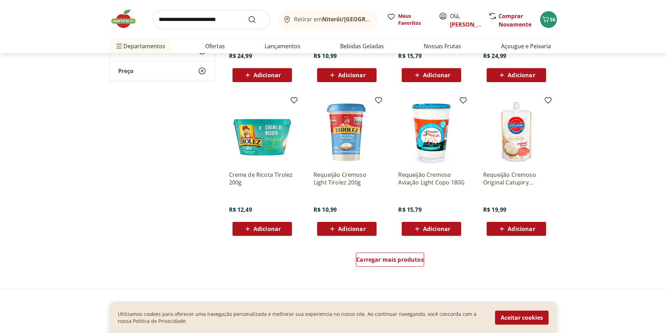
scroll to position [315, 0]
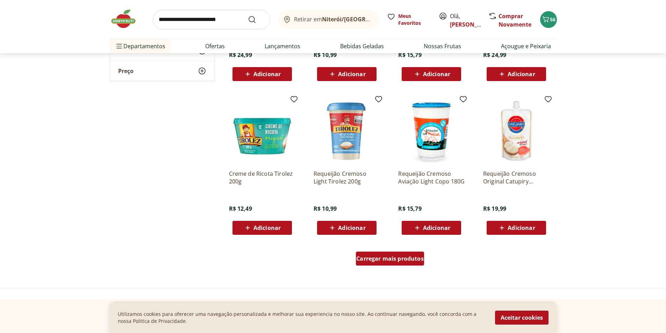
click at [407, 259] on span "Carregar mais produtos" at bounding box center [390, 259] width 68 height 6
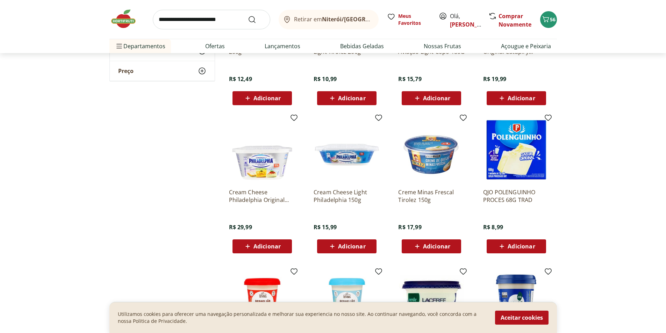
scroll to position [490, 0]
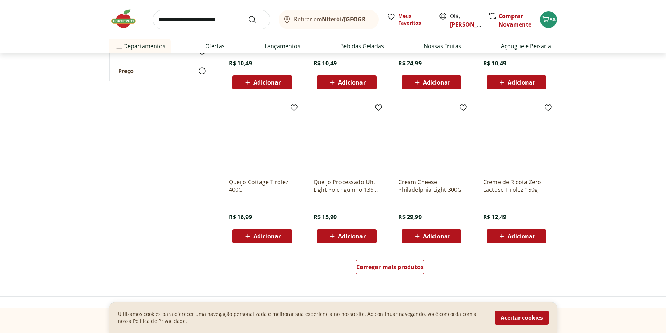
scroll to position [769, 0]
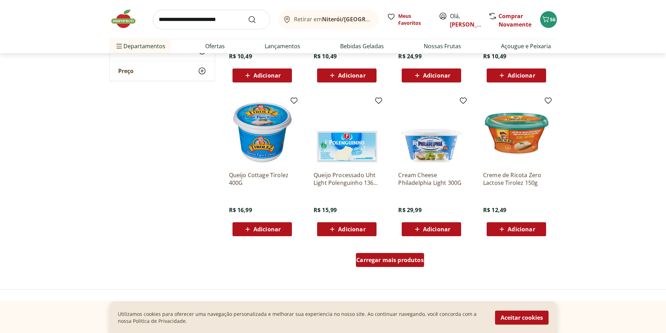
click at [389, 260] on span "Carregar mais produtos" at bounding box center [390, 260] width 68 height 6
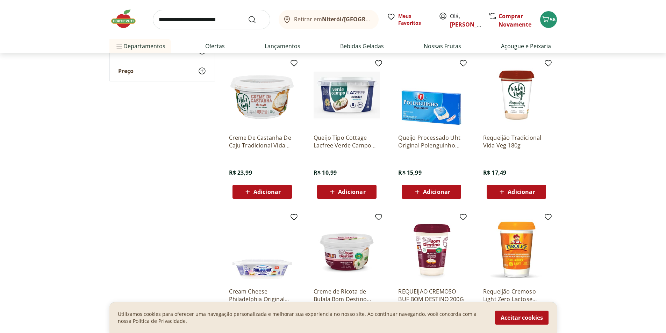
scroll to position [979, 0]
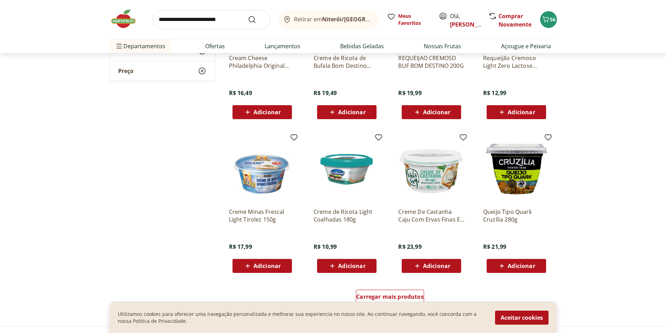
scroll to position [1294, 0]
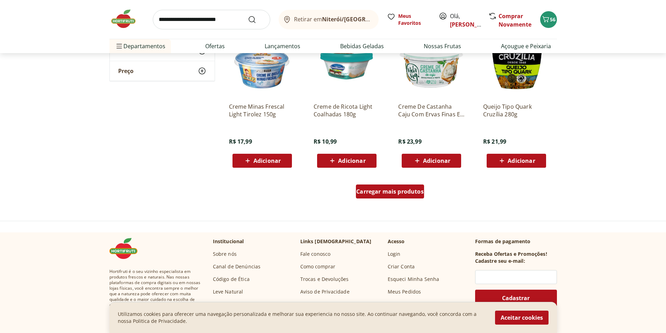
click at [409, 193] on span "Carregar mais produtos" at bounding box center [390, 192] width 68 height 6
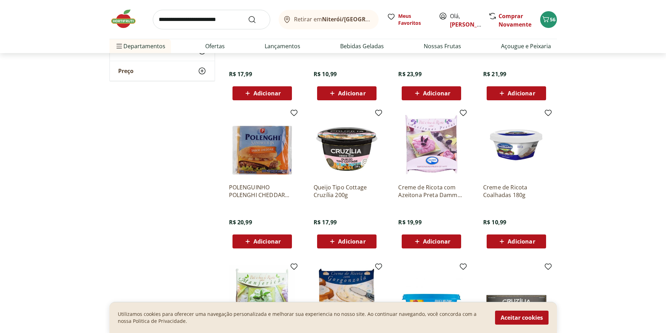
scroll to position [1364, 0]
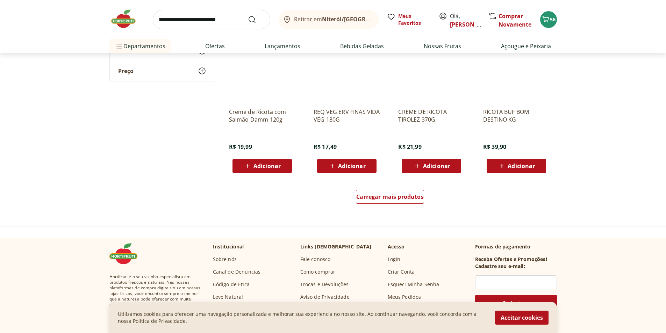
scroll to position [1749, 0]
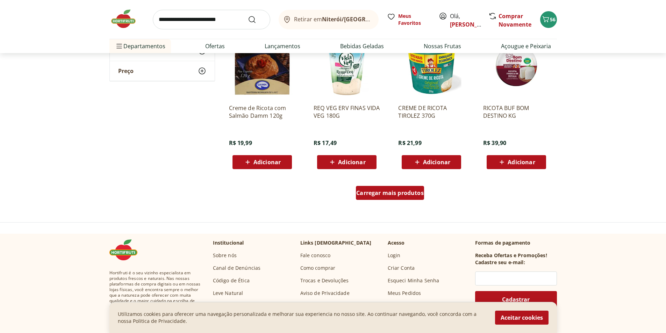
click at [414, 192] on span "Carregar mais produtos" at bounding box center [390, 193] width 68 height 6
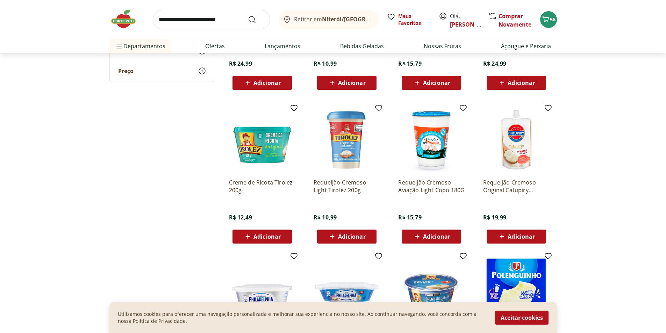
scroll to position [455, 0]
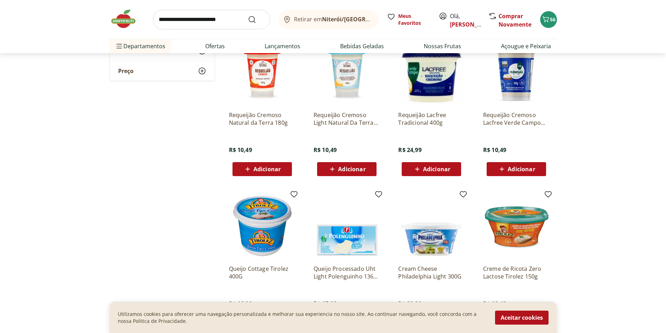
scroll to position [700, 0]
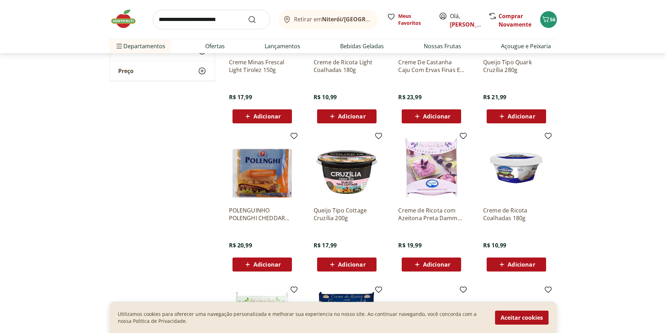
scroll to position [1399, 0]
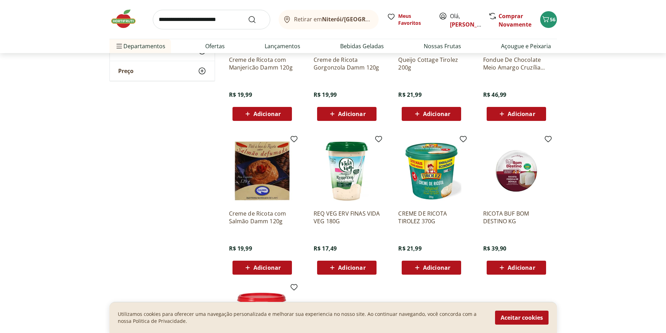
scroll to position [1644, 0]
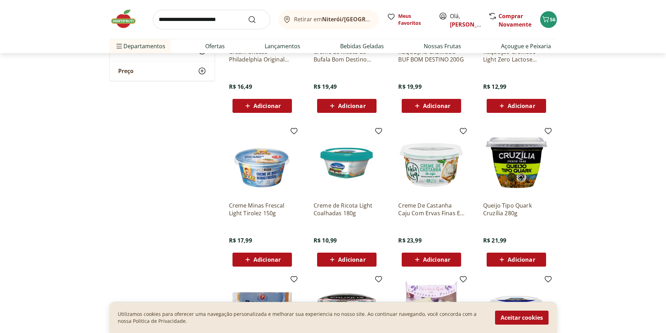
scroll to position [1189, 0]
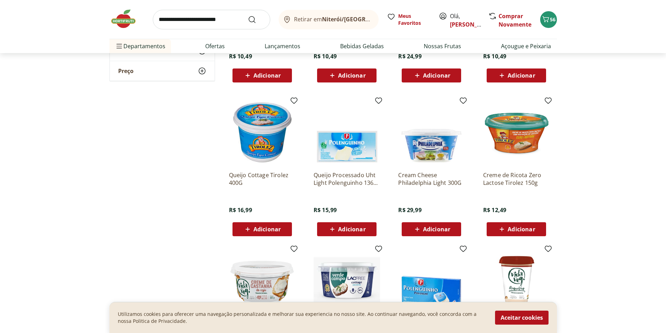
scroll to position [735, 0]
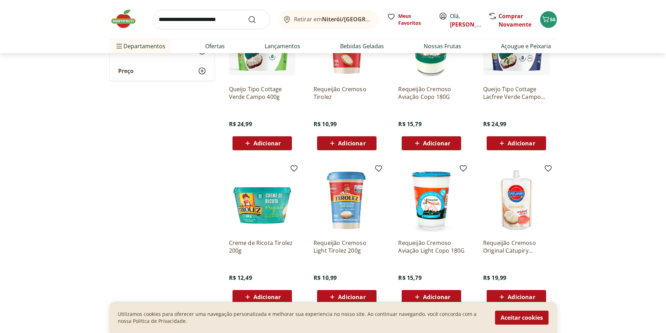
scroll to position [245, 0]
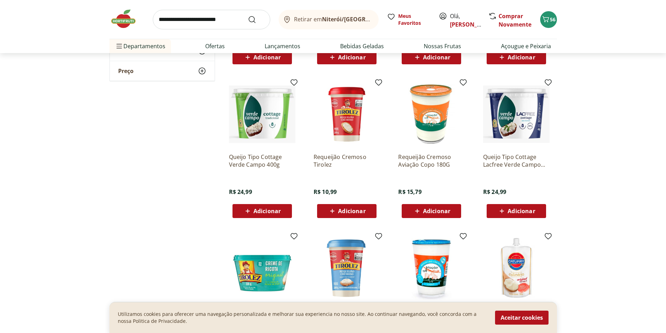
scroll to position [175, 0]
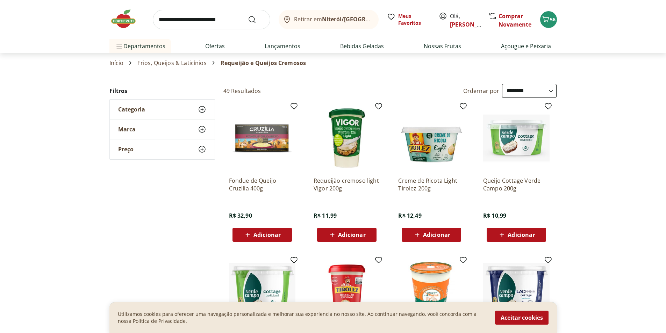
select select "**********"
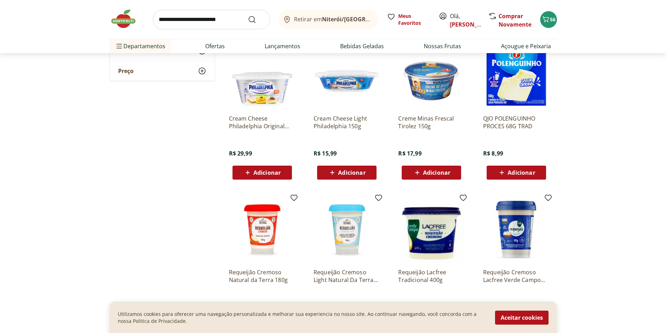
scroll to position [525, 0]
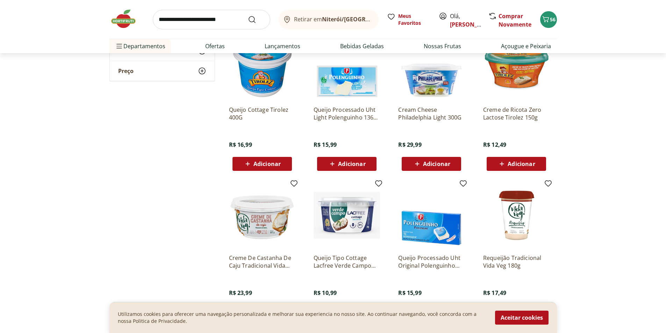
scroll to position [839, 0]
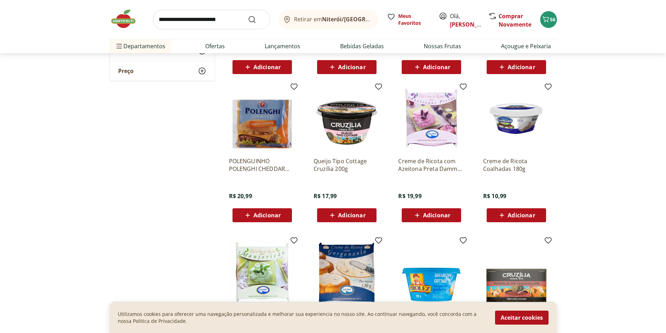
scroll to position [1434, 0]
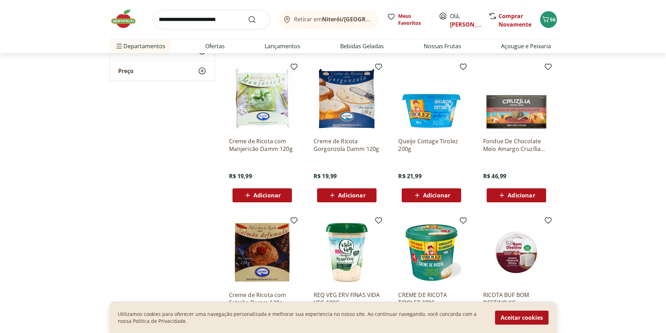
scroll to position [1574, 0]
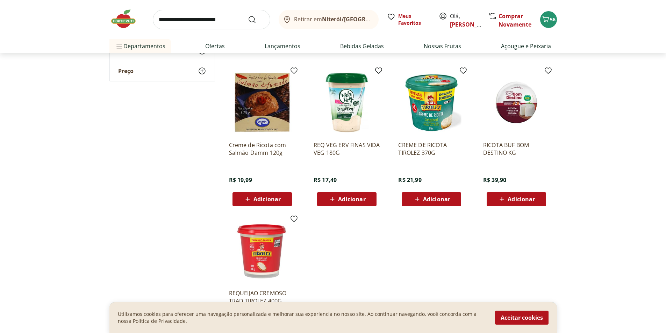
scroll to position [1714, 0]
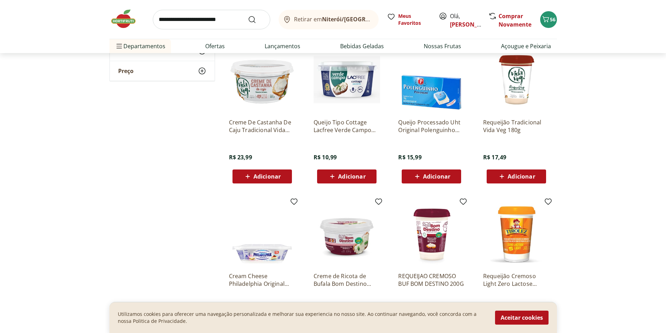
scroll to position [1014, 0]
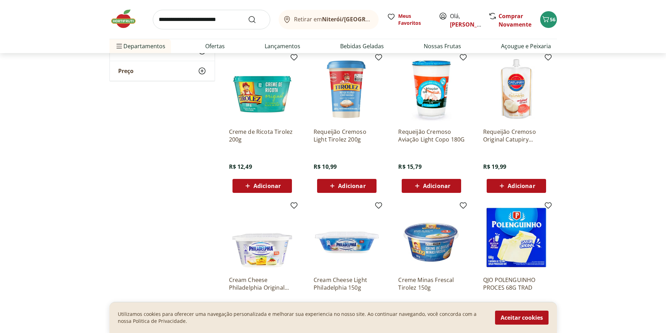
scroll to position [350, 0]
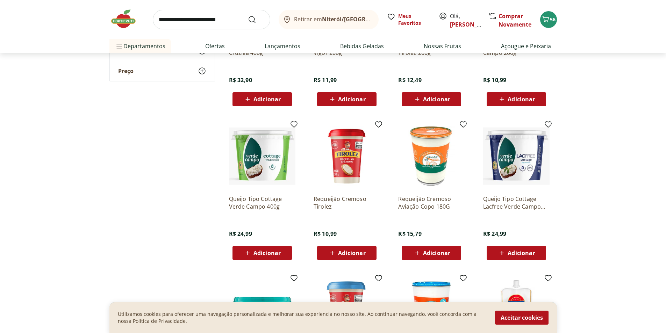
scroll to position [175, 0]
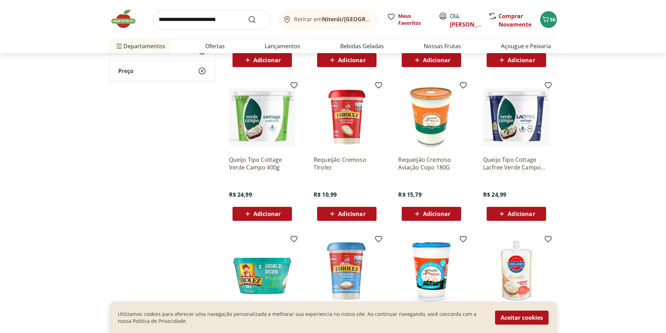
click at [360, 208] on div "Adicionar" at bounding box center [347, 214] width 48 height 13
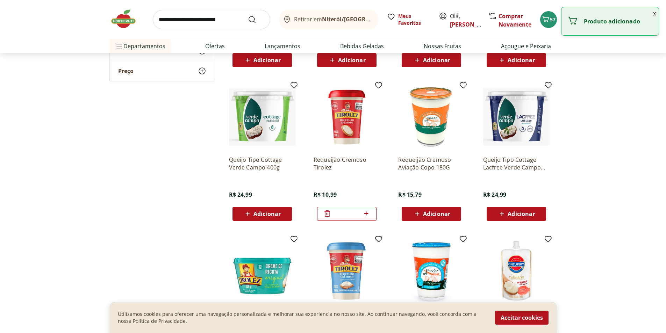
click at [365, 210] on icon at bounding box center [366, 214] width 9 height 8
type input "*"
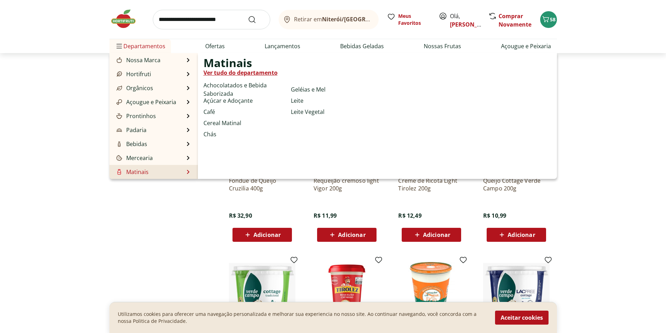
scroll to position [35, 0]
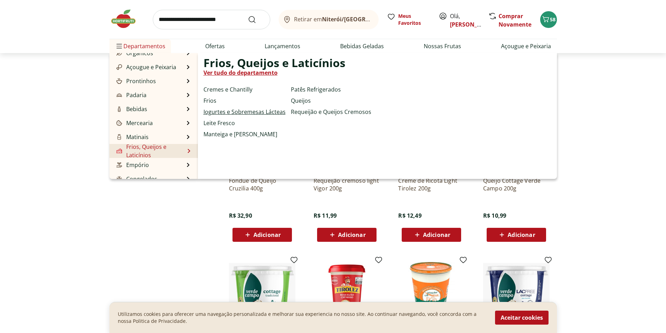
click at [246, 112] on link "Iogurtes e Sobremesas Lácteas" at bounding box center [245, 112] width 82 height 8
select select "**********"
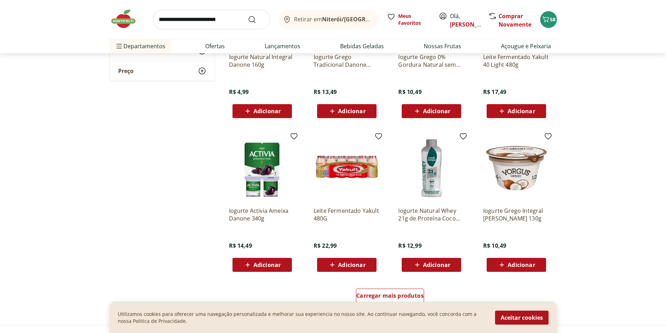
scroll to position [280, 0]
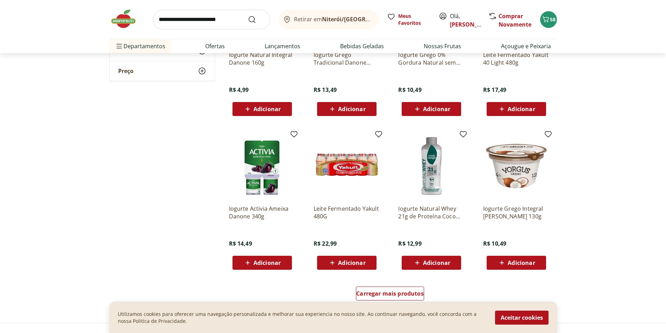
click at [334, 261] on icon at bounding box center [332, 263] width 9 height 8
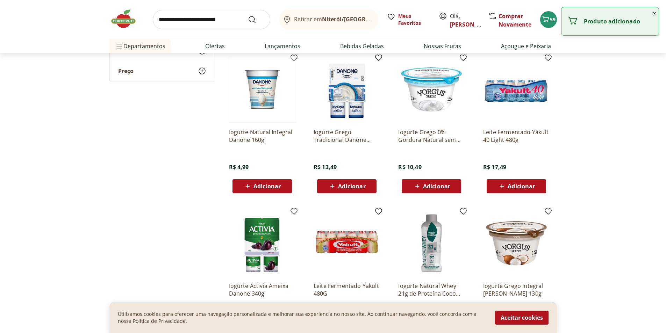
scroll to position [175, 0]
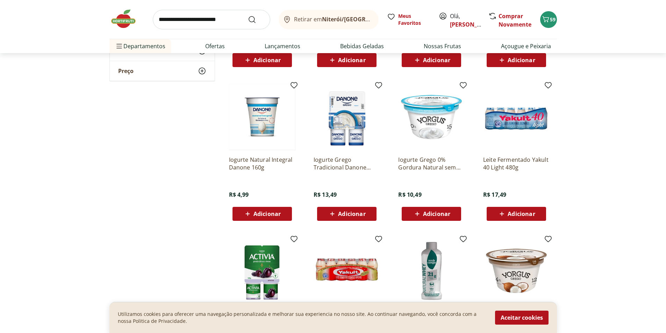
click at [267, 213] on span "Adicionar" at bounding box center [267, 214] width 27 height 6
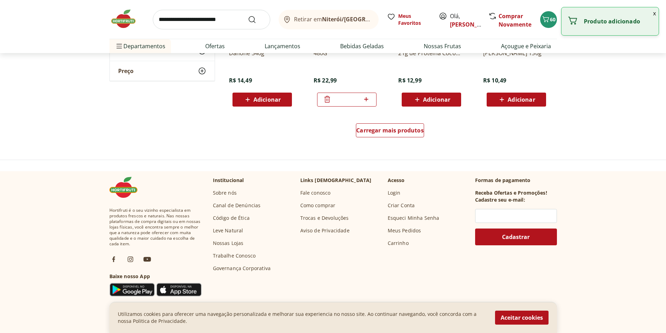
scroll to position [490, 0]
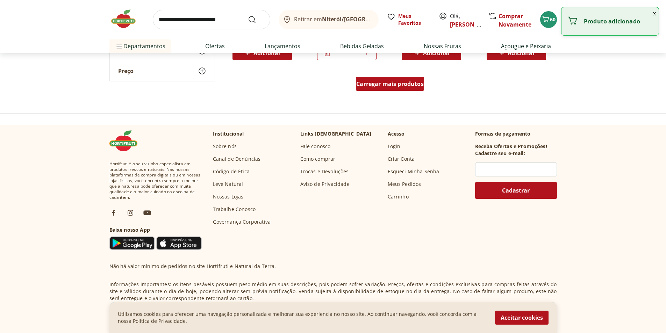
click at [395, 81] on span "Carregar mais produtos" at bounding box center [390, 84] width 68 height 6
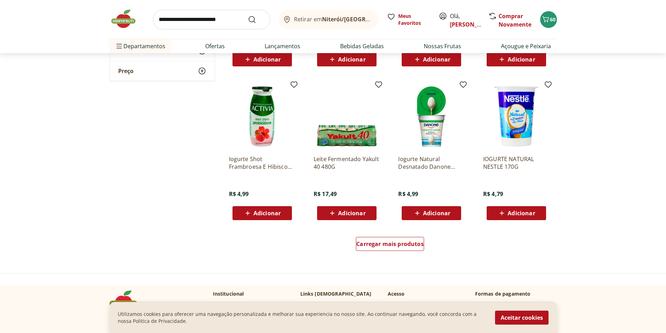
scroll to position [839, 0]
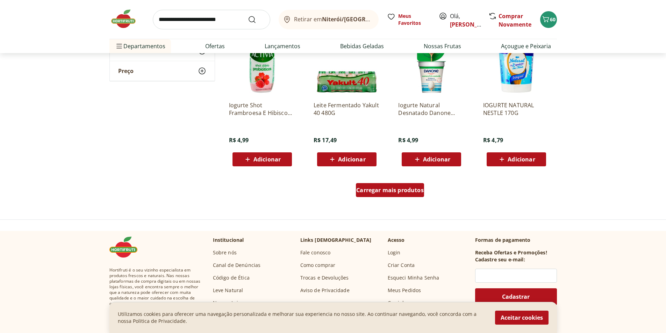
click at [399, 193] on span "Carregar mais produtos" at bounding box center [390, 190] width 68 height 6
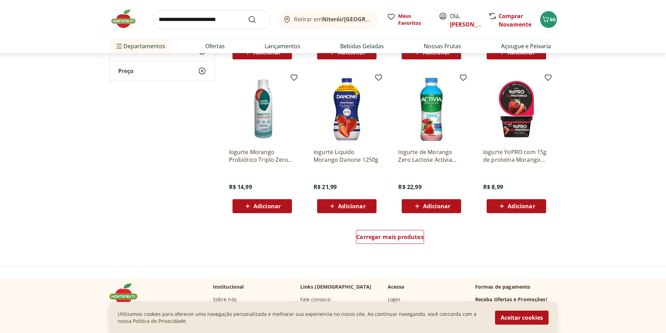
scroll to position [1259, 0]
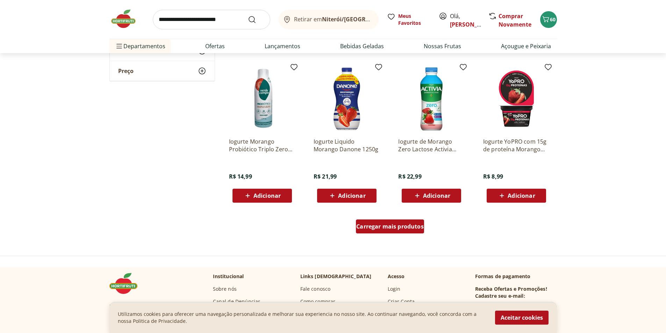
click at [371, 224] on span "Carregar mais produtos" at bounding box center [390, 227] width 68 height 6
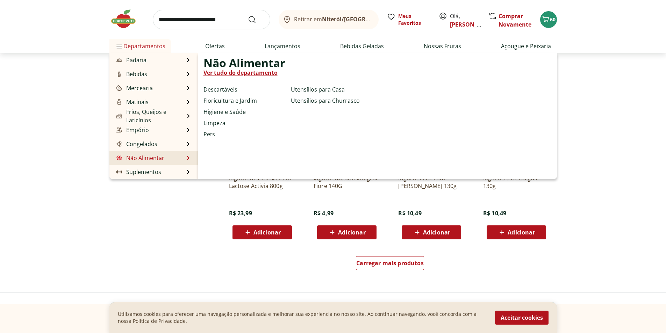
scroll to position [1679, 0]
click at [158, 159] on link "Não Alimentar" at bounding box center [139, 158] width 49 height 8
select select "**********"
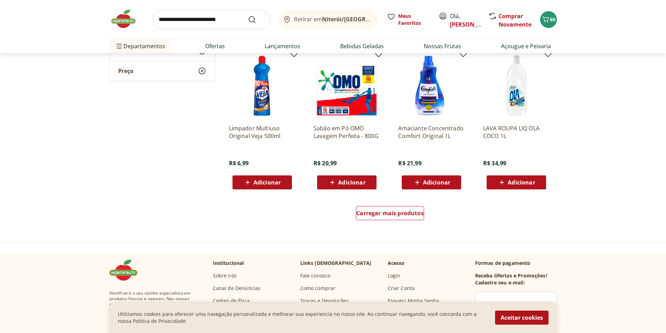
scroll to position [385, 0]
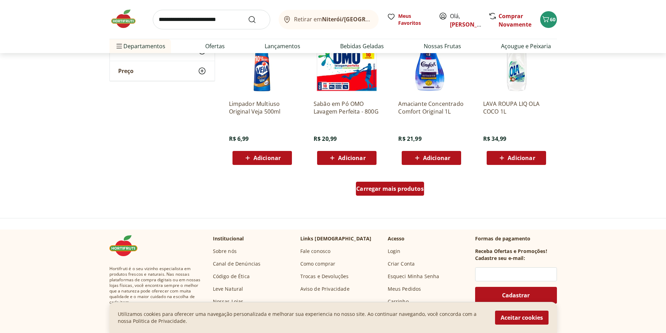
click at [369, 190] on span "Carregar mais produtos" at bounding box center [390, 189] width 68 height 6
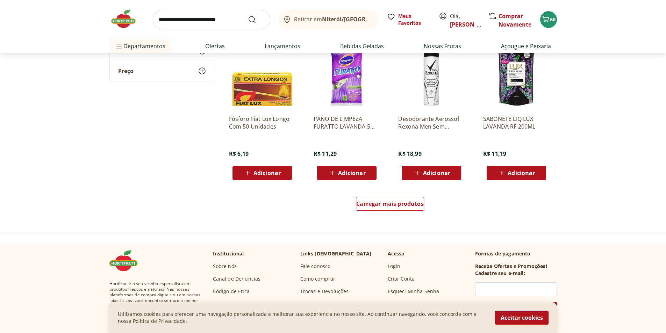
scroll to position [839, 0]
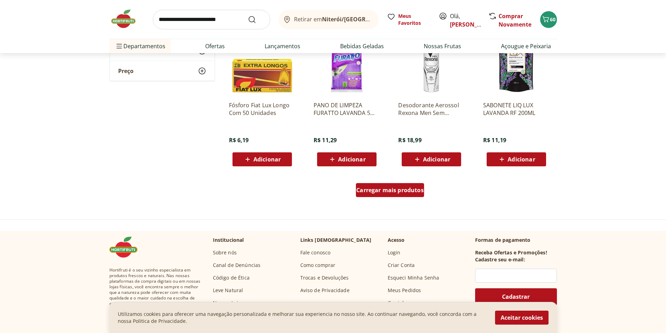
click at [382, 189] on span "Carregar mais produtos" at bounding box center [390, 190] width 68 height 6
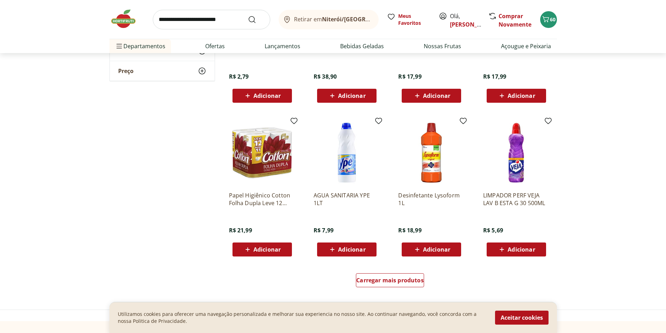
scroll to position [1224, 0]
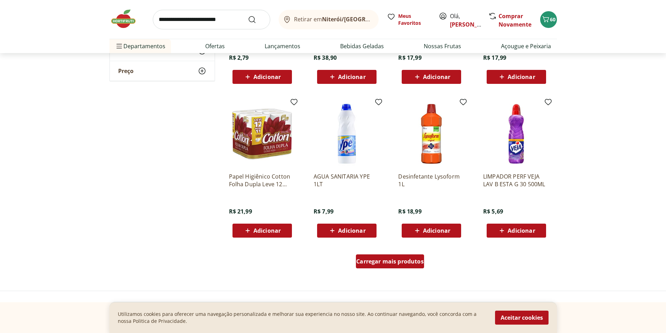
click at [392, 257] on div "Carregar mais produtos" at bounding box center [390, 262] width 68 height 14
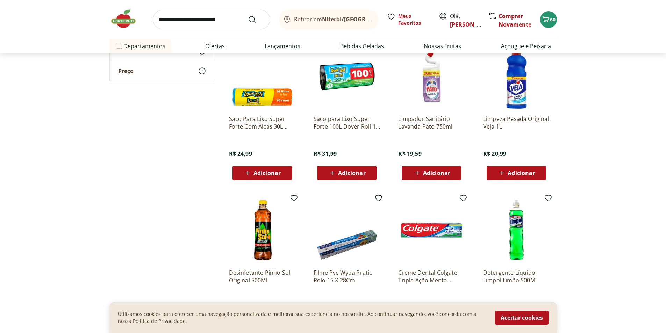
scroll to position [1434, 0]
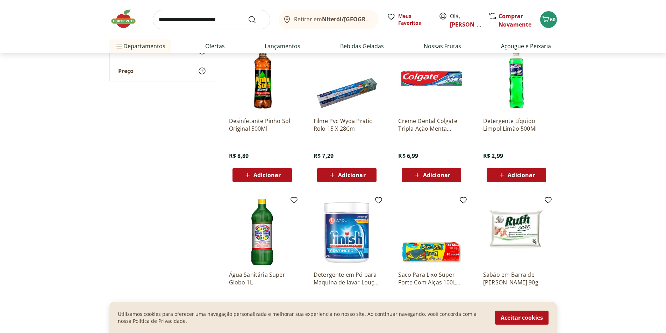
scroll to position [1609, 0]
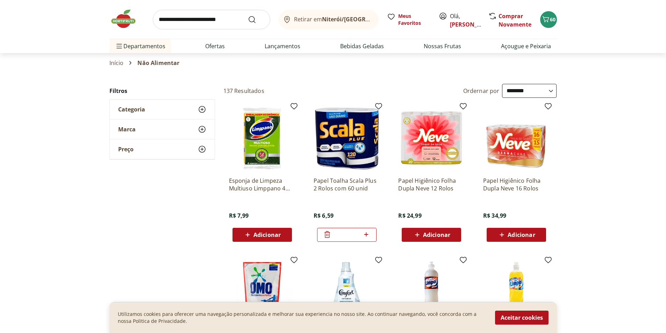
select select "**********"
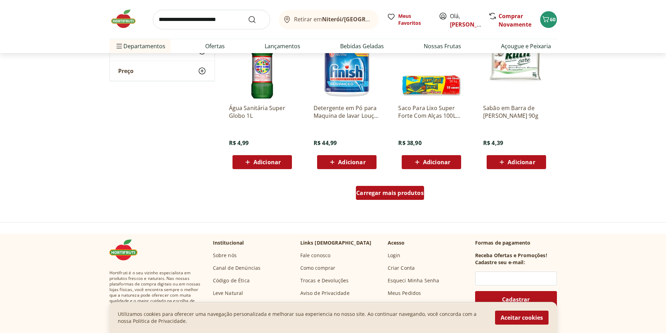
click at [382, 193] on span "Carregar mais produtos" at bounding box center [390, 193] width 68 height 6
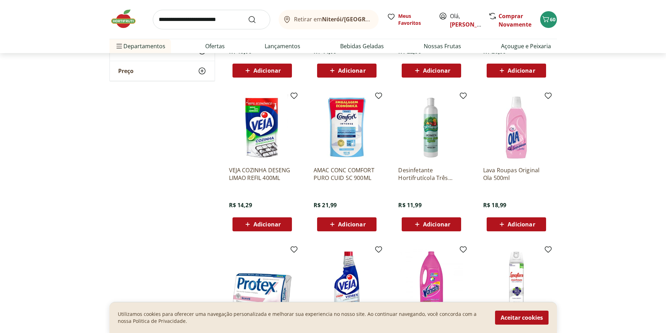
scroll to position [1994, 0]
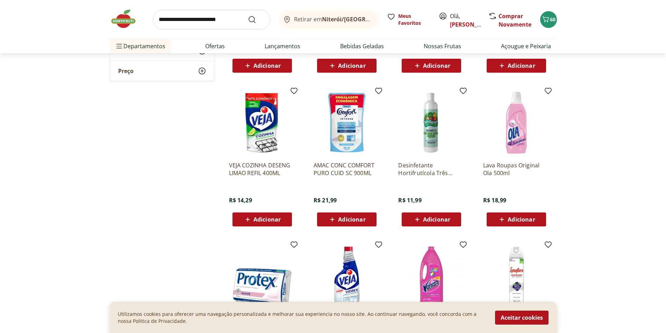
click at [438, 218] on span "Adicionar" at bounding box center [436, 220] width 27 height 6
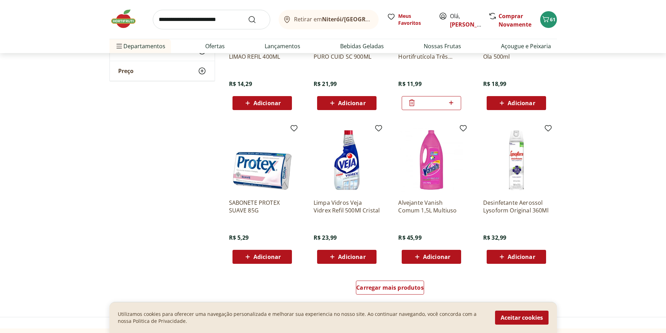
scroll to position [2169, 0]
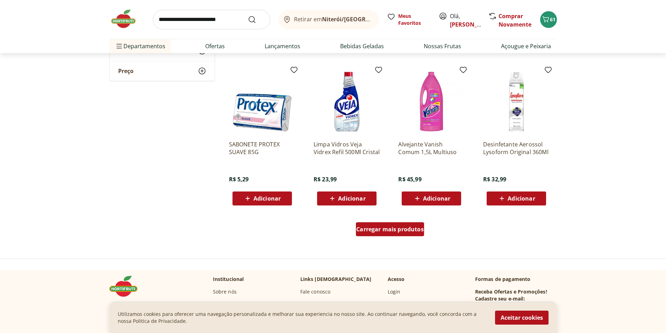
click at [388, 228] on span "Carregar mais produtos" at bounding box center [390, 230] width 68 height 6
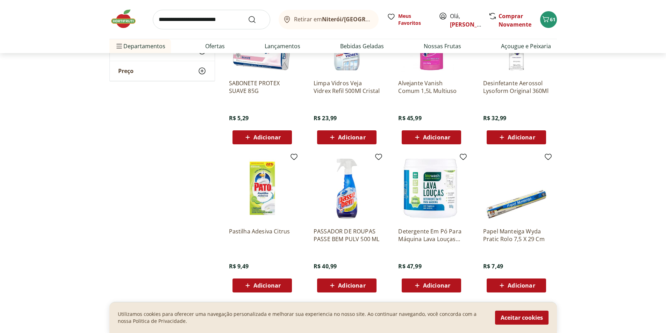
scroll to position [2273, 0]
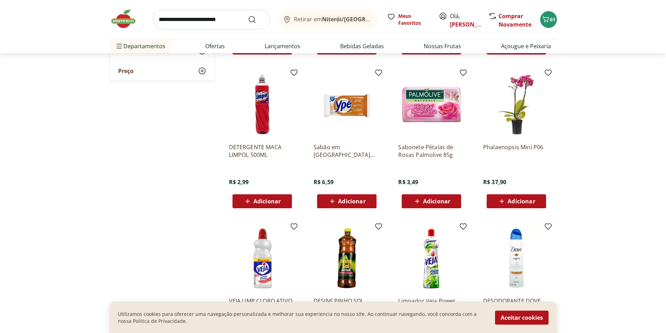
scroll to position [2588, 0]
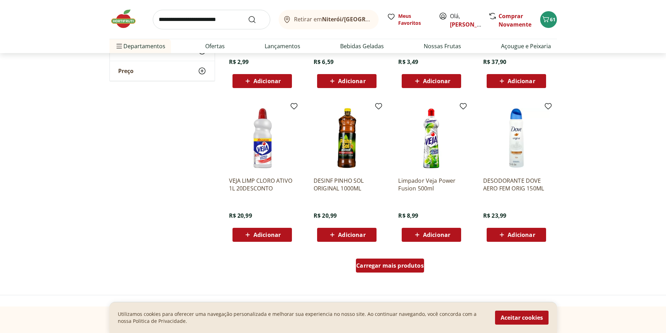
click at [376, 264] on span "Carregar mais produtos" at bounding box center [390, 266] width 68 height 6
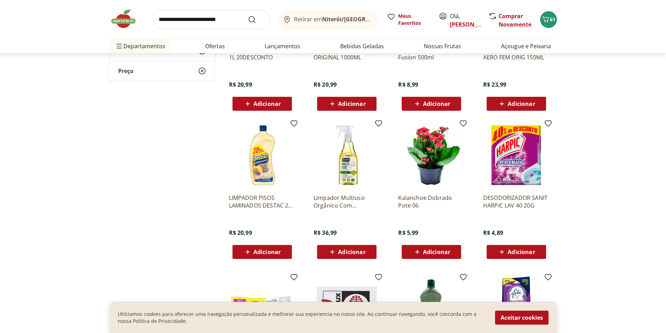
scroll to position [2728, 0]
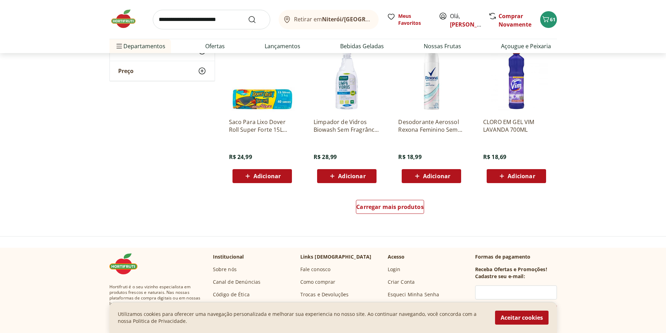
scroll to position [3113, 0]
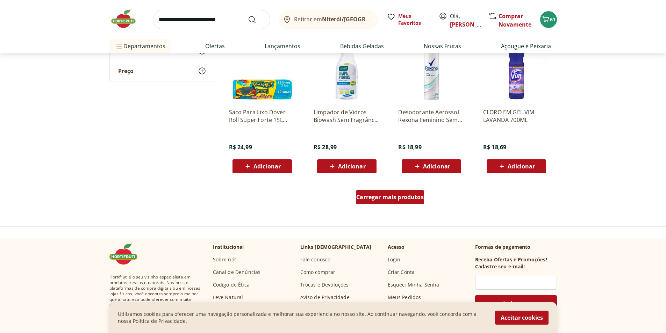
click at [380, 199] on span "Carregar mais produtos" at bounding box center [390, 197] width 68 height 6
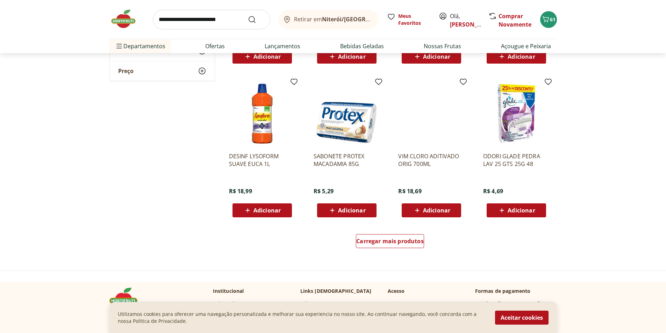
scroll to position [3533, 0]
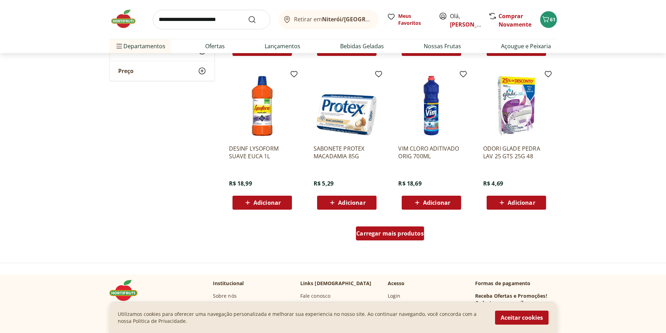
click at [388, 234] on span "Carregar mais produtos" at bounding box center [390, 234] width 68 height 6
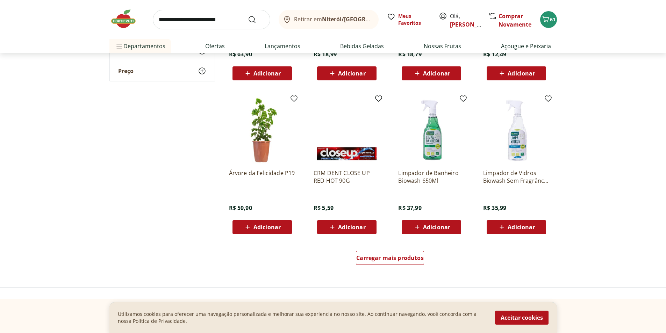
scroll to position [3987, 0]
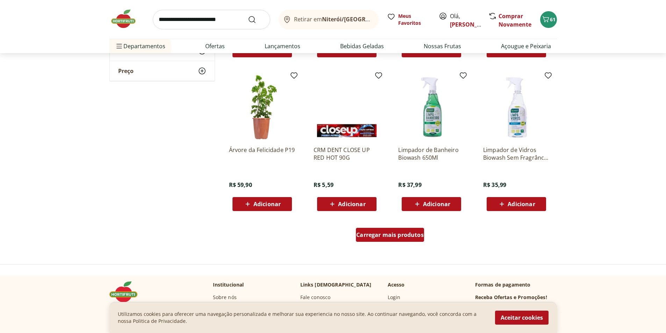
click at [377, 232] on span "Carregar mais produtos" at bounding box center [390, 235] width 68 height 6
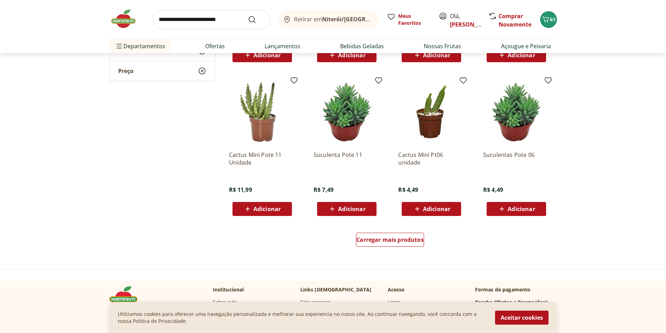
scroll to position [4442, 0]
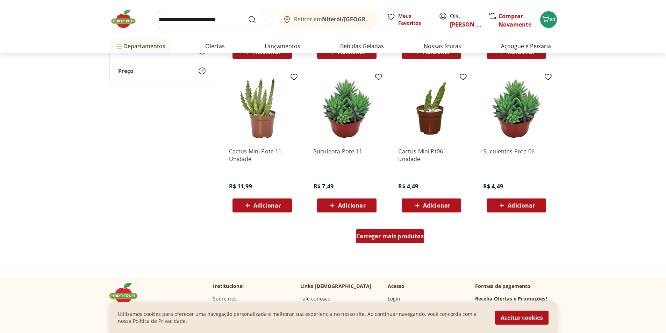
click at [376, 238] on span "Carregar mais produtos" at bounding box center [390, 237] width 68 height 6
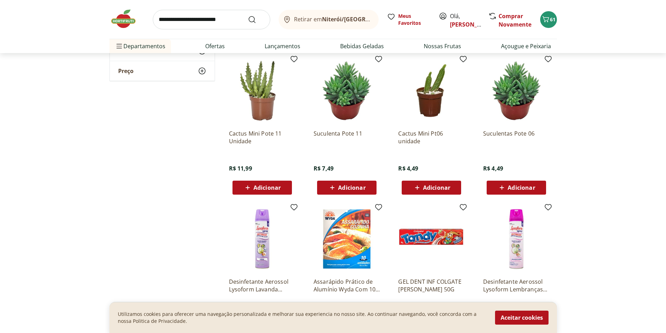
scroll to position [4547, 0]
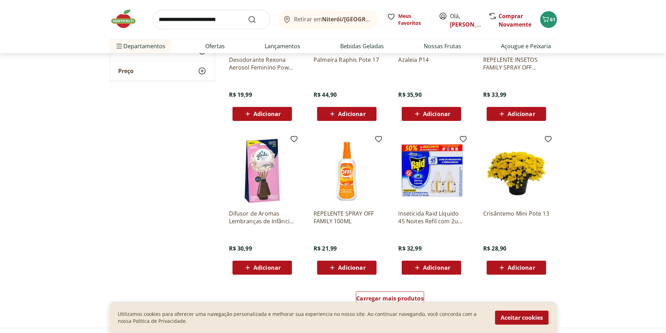
scroll to position [4862, 0]
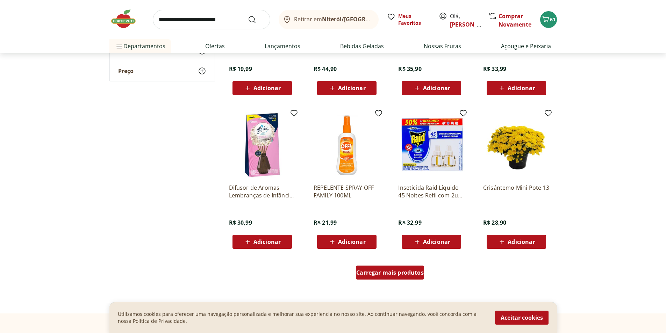
click at [383, 271] on span "Carregar mais produtos" at bounding box center [390, 273] width 68 height 6
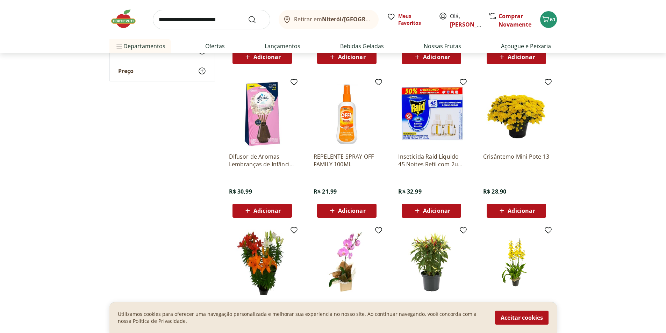
scroll to position [4967, 0]
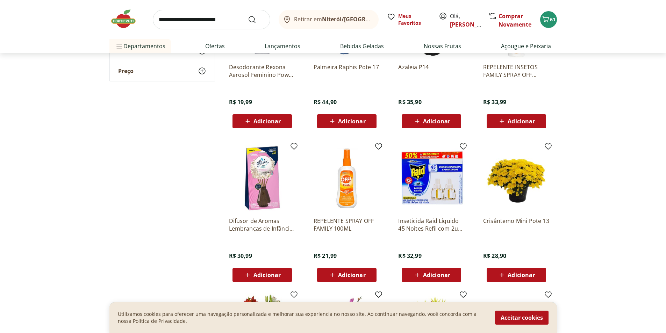
scroll to position [4827, 0]
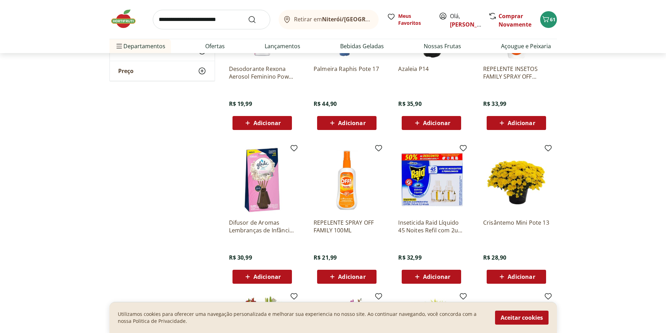
click at [119, 22] on img at bounding box center [126, 18] width 35 height 21
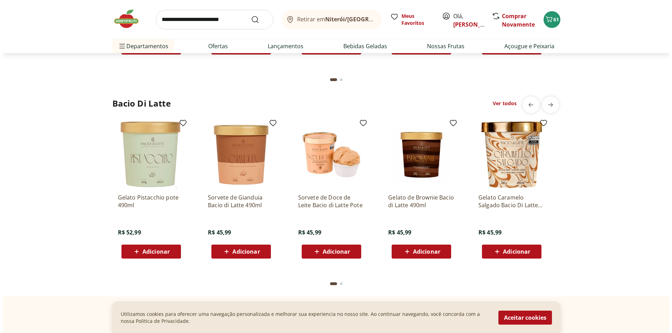
scroll to position [1819, 0]
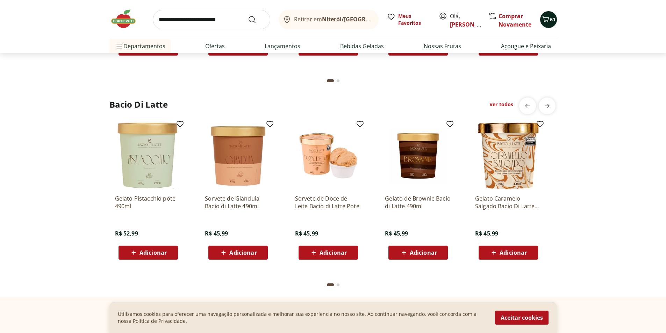
click at [549, 22] on icon "Carrinho" at bounding box center [546, 19] width 8 height 8
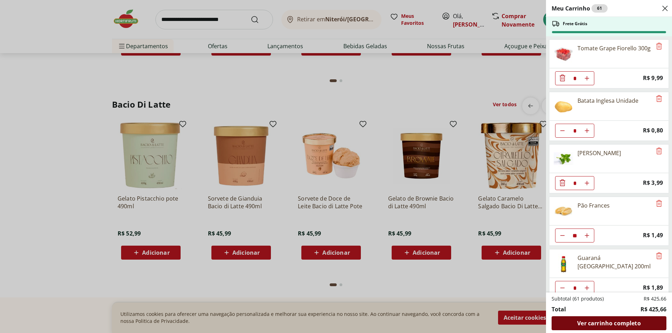
click at [617, 325] on span "Ver carrinho completo" at bounding box center [608, 324] width 63 height 6
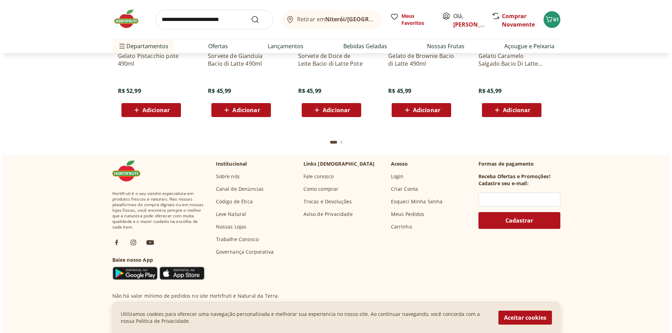
scroll to position [1839, 0]
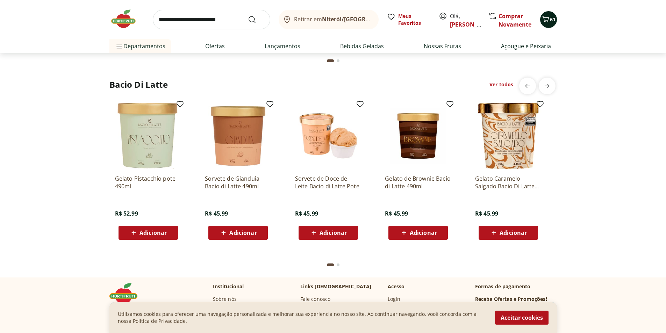
click at [550, 19] on span "61" at bounding box center [553, 19] width 6 height 7
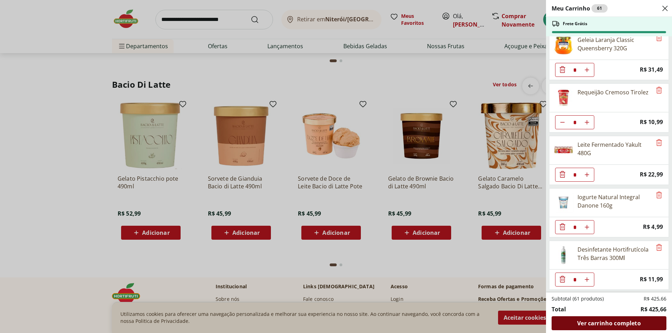
scroll to position [1163, 0]
click at [612, 326] on span "Ver carrinho completo" at bounding box center [608, 324] width 63 height 6
